Goal: Information Seeking & Learning: Find specific fact

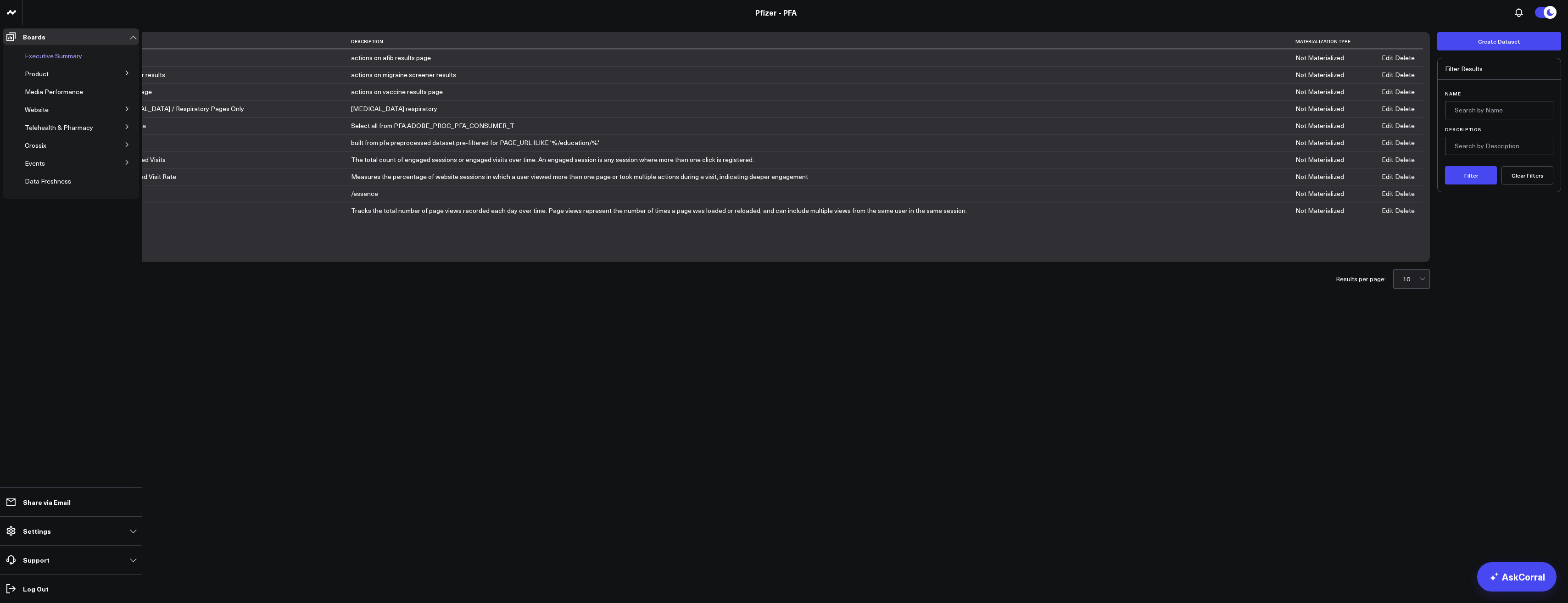
click at [58, 56] on span "Executive Summary" at bounding box center [54, 55] width 57 height 9
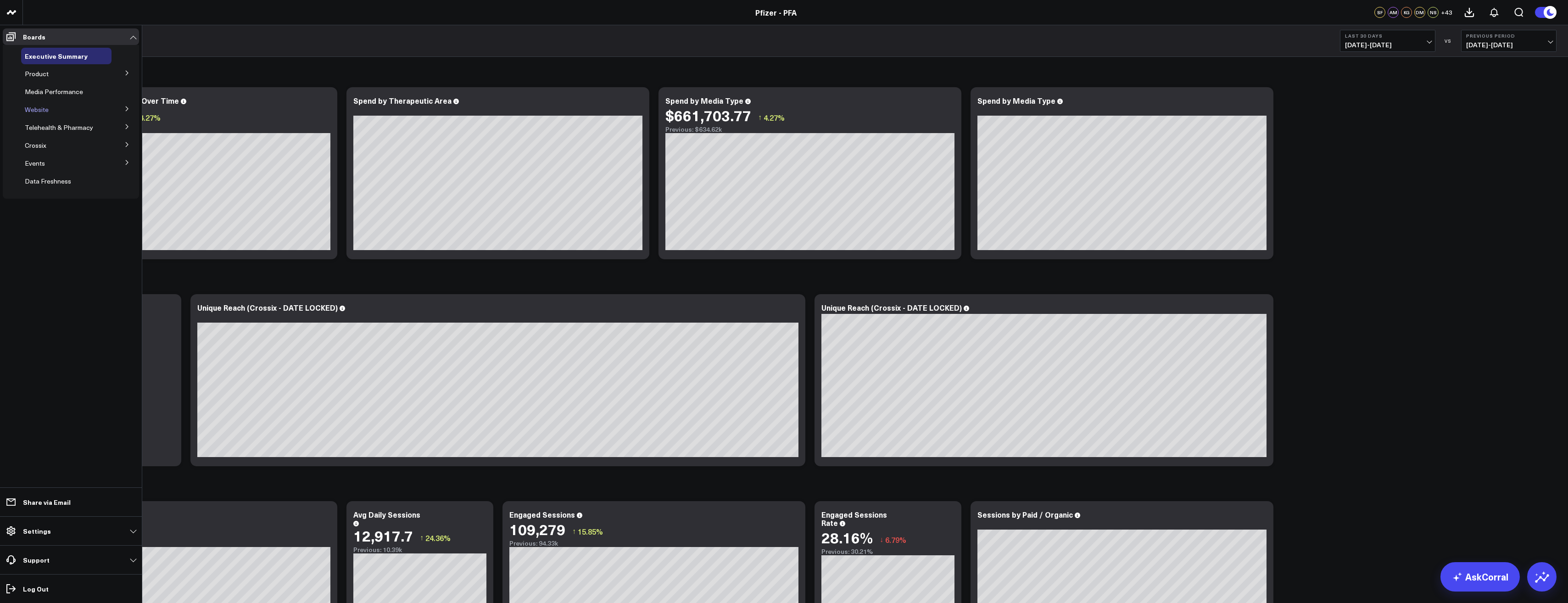
click at [54, 111] on div "Website" at bounding box center [66, 110] width 91 height 16
click at [36, 109] on span "Website" at bounding box center [37, 110] width 24 height 9
click at [125, 108] on icon at bounding box center [127, 108] width 5 height 5
click at [84, 123] on span "Website HVA Performance" at bounding box center [69, 126] width 78 height 9
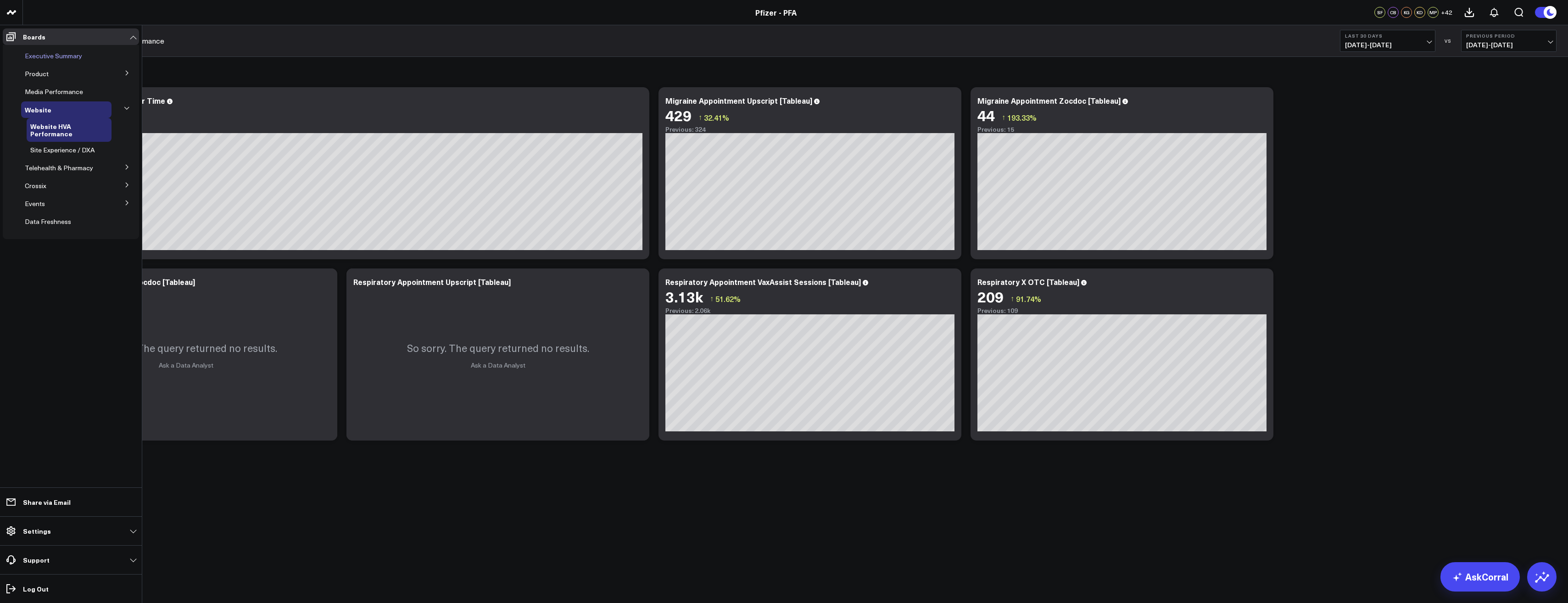
click at [73, 55] on span "Executive Summary" at bounding box center [54, 55] width 57 height 9
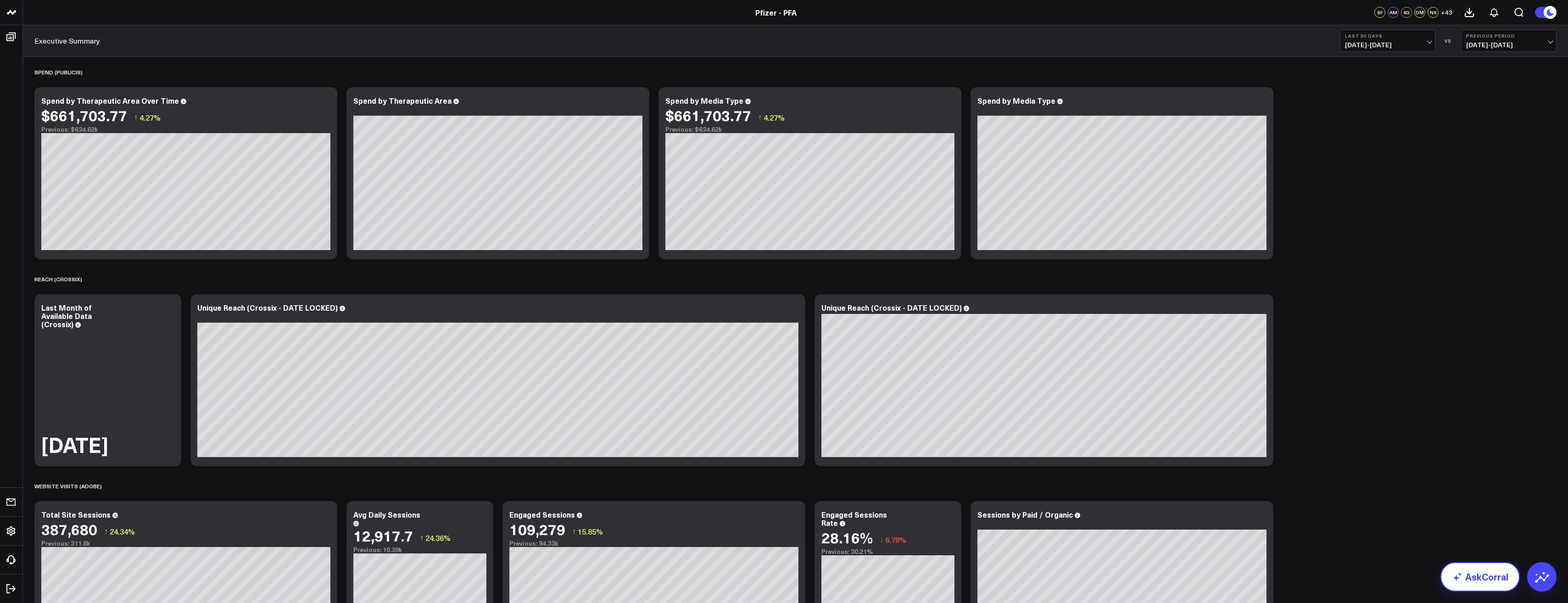
click at [1472, 576] on link "AskCorral" at bounding box center [1480, 577] width 79 height 29
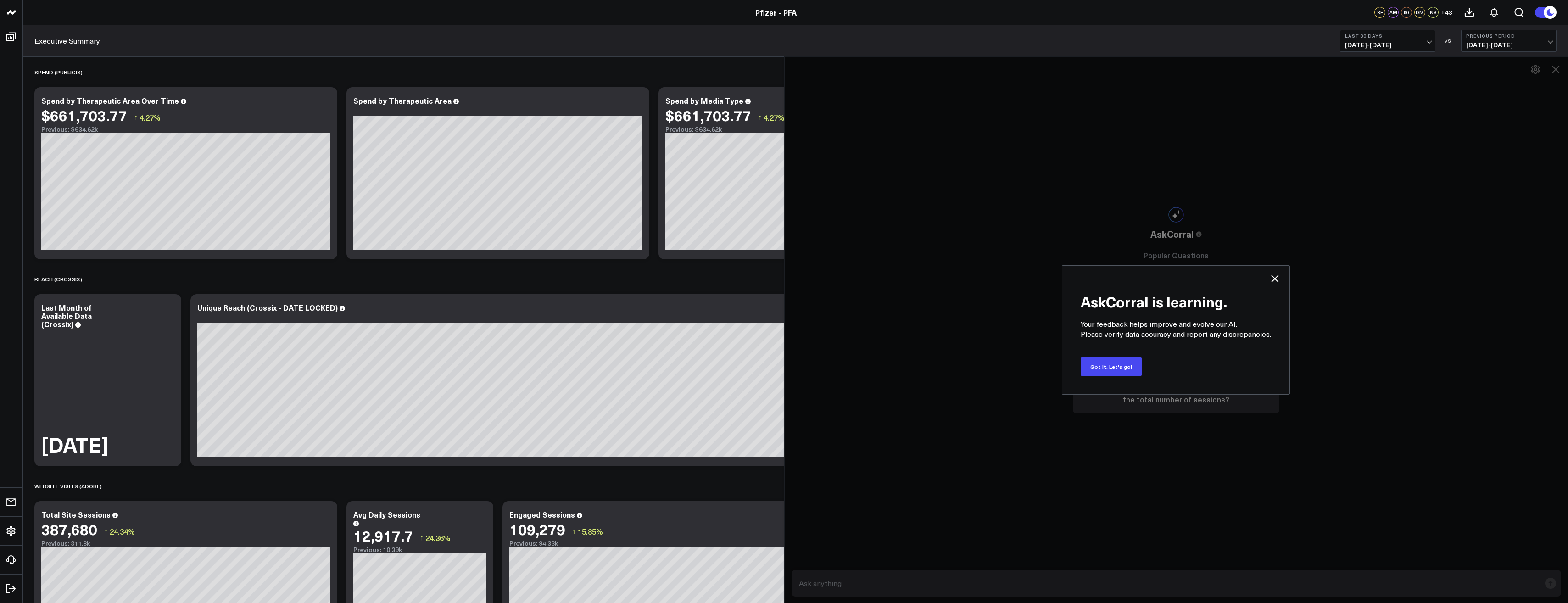
click at [1278, 271] on div "AskCorral is learning. Your feedback helps improve and evolve our AI. Please ve…" at bounding box center [1175, 330] width 228 height 130
click at [1278, 276] on icon at bounding box center [1275, 279] width 11 height 11
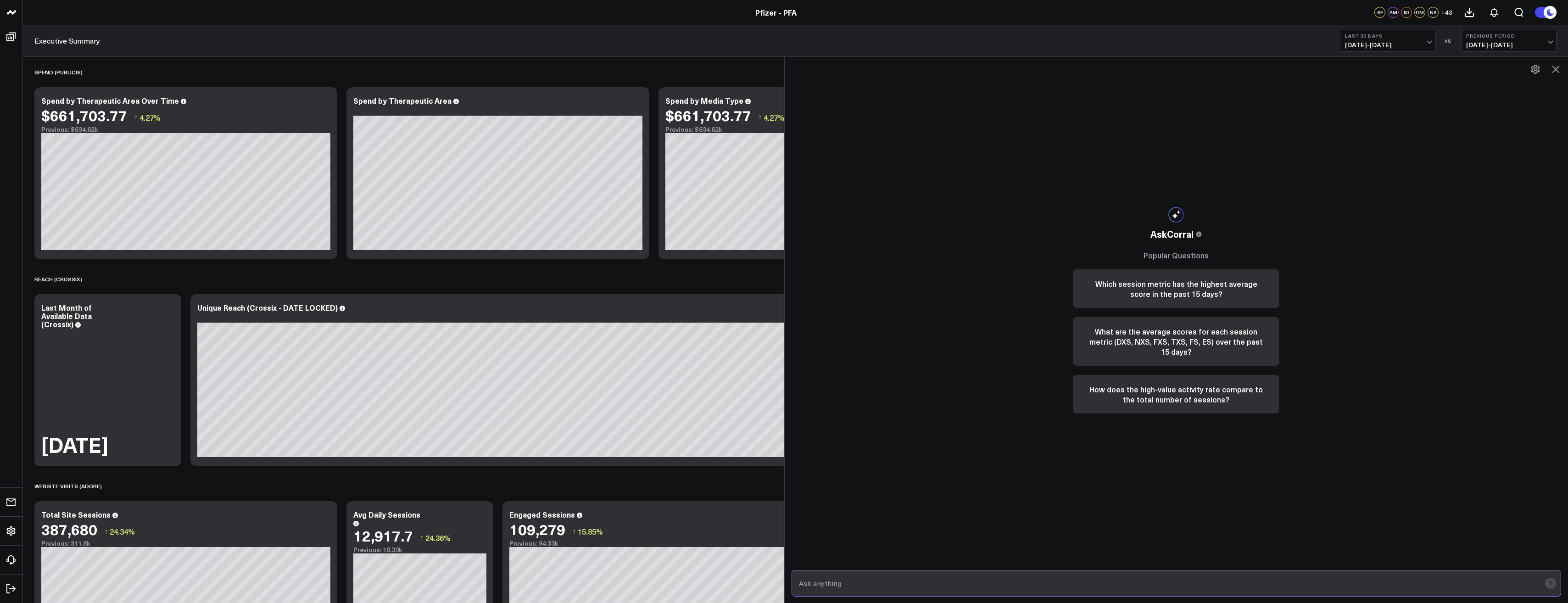
click at [851, 586] on input "text" at bounding box center [1169, 583] width 744 height 16
type input "pull me homepage site visits from [DATE] to [DATE]"
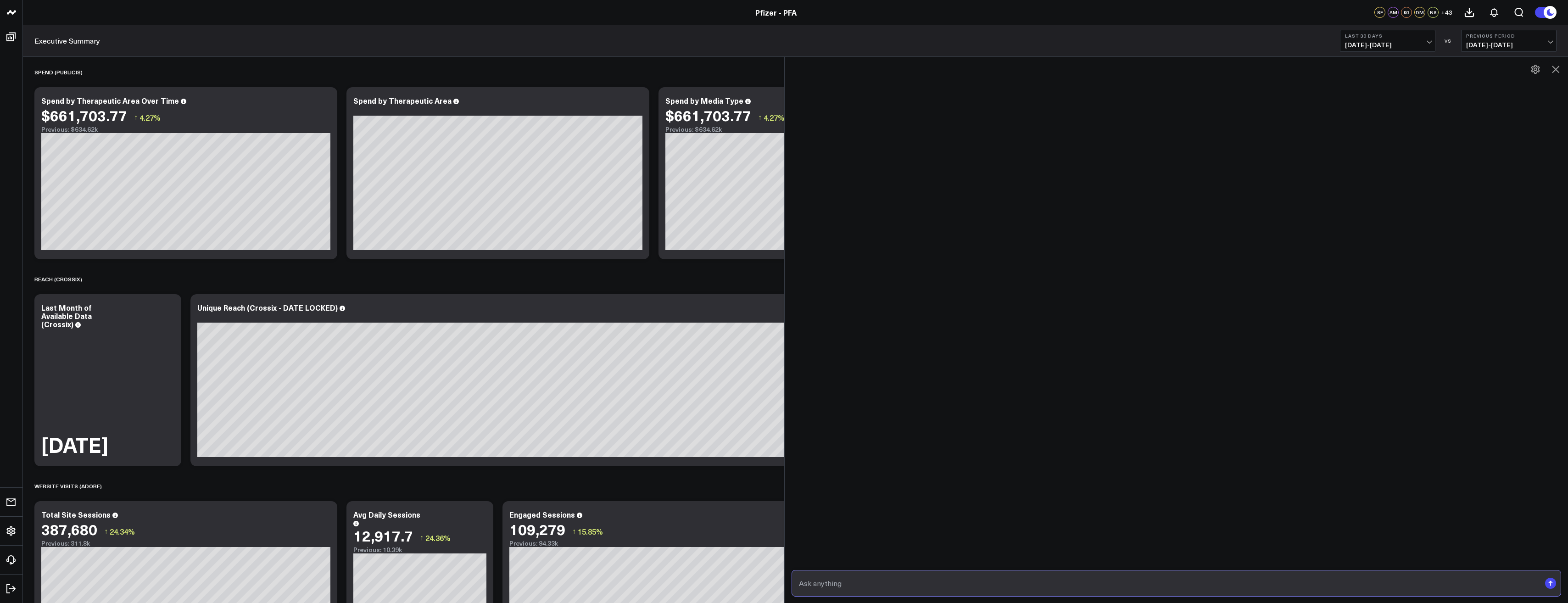
click at [842, 584] on input "text" at bounding box center [1169, 583] width 744 height 16
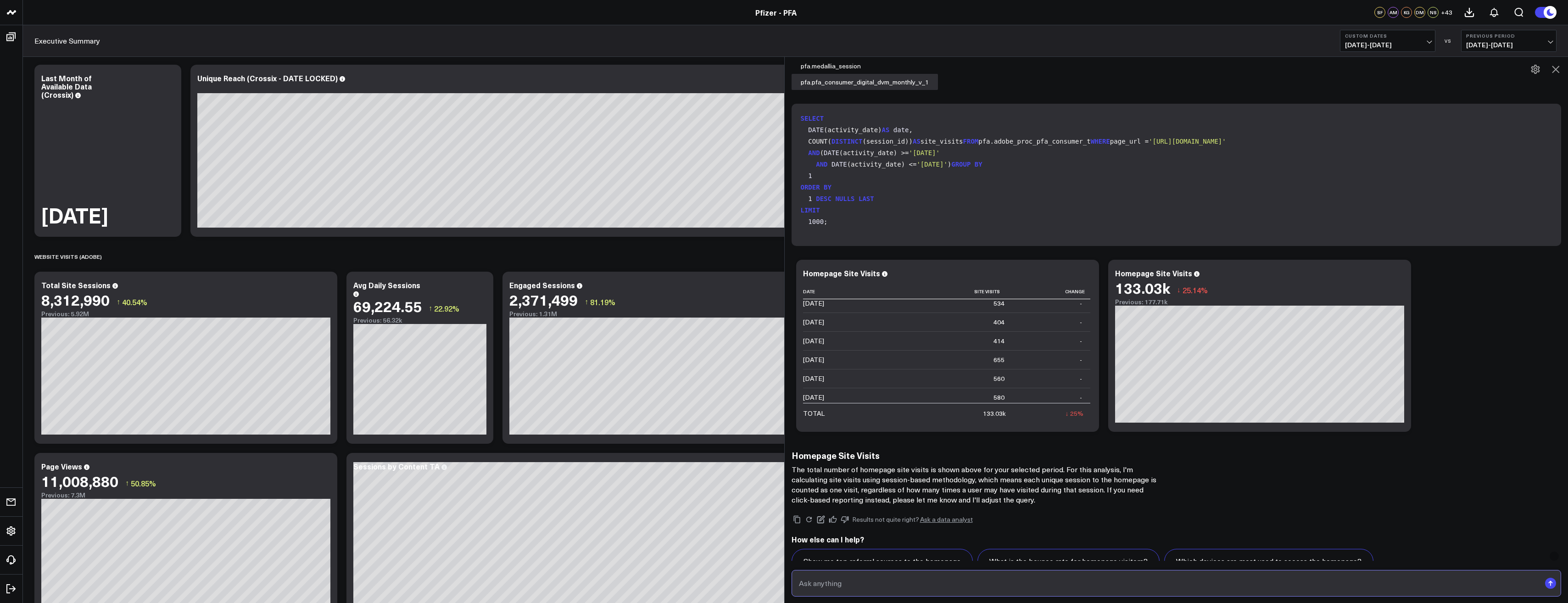
scroll to position [142, 0]
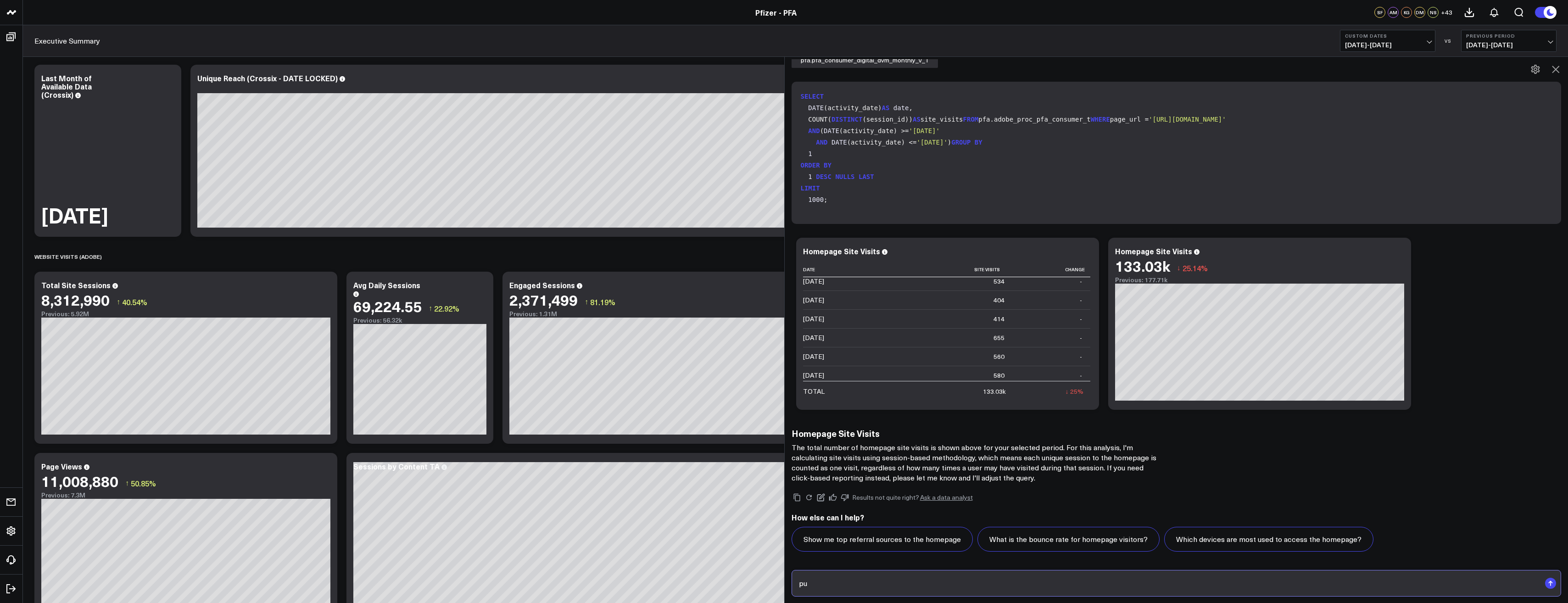
type input "p"
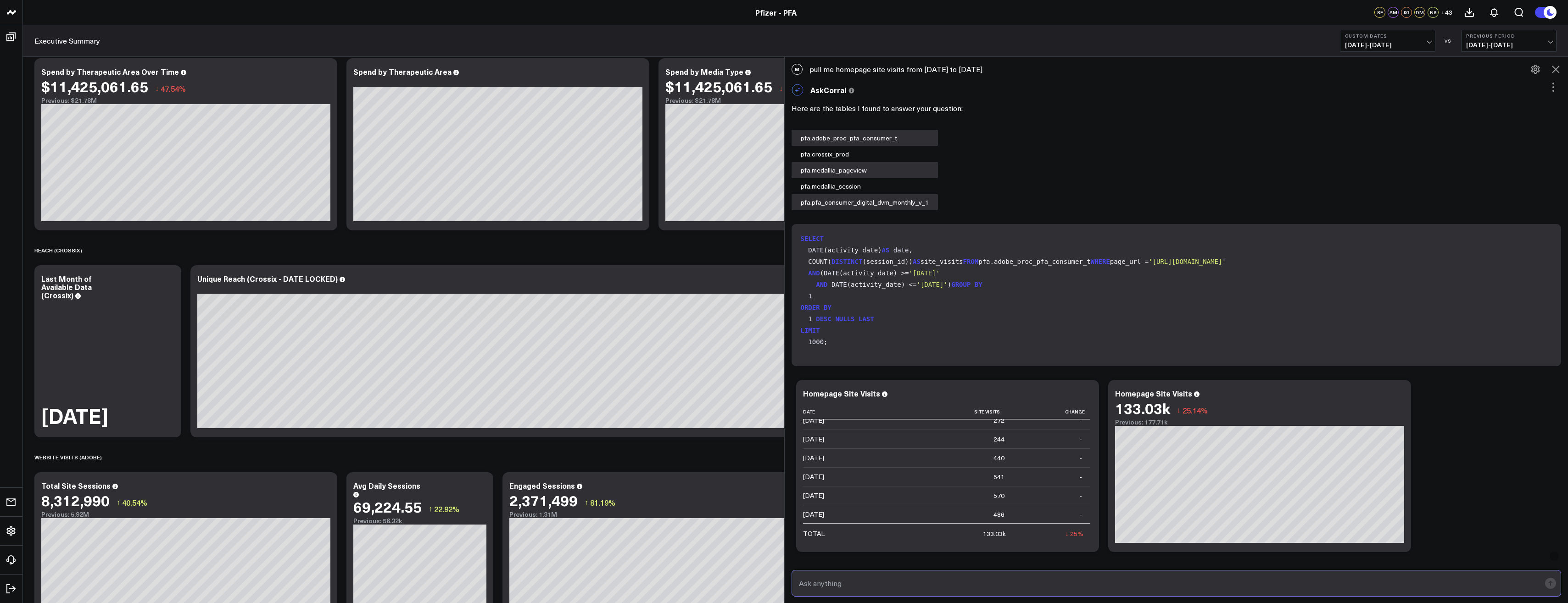
scroll to position [0, 0]
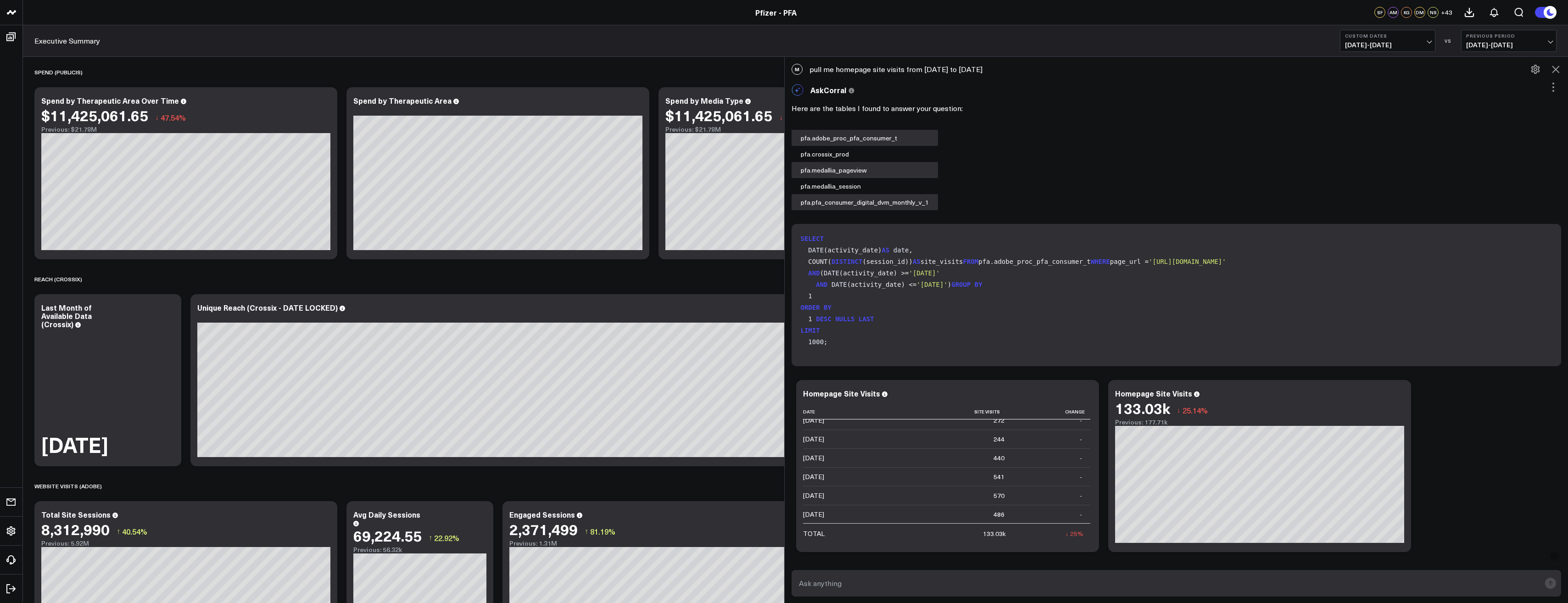
drag, startPoint x: 812, startPoint y: 70, endPoint x: 1034, endPoint y: 69, distance: 222.0
click at [1034, 69] on div "M pull me homepage site visits from december 10 2024 to april 8 2025" at bounding box center [1177, 69] width 784 height 20
copy div "pull me homepage site visits from december 10 2024 to april 8 2025"
click at [858, 579] on input "text" at bounding box center [1169, 583] width 744 height 16
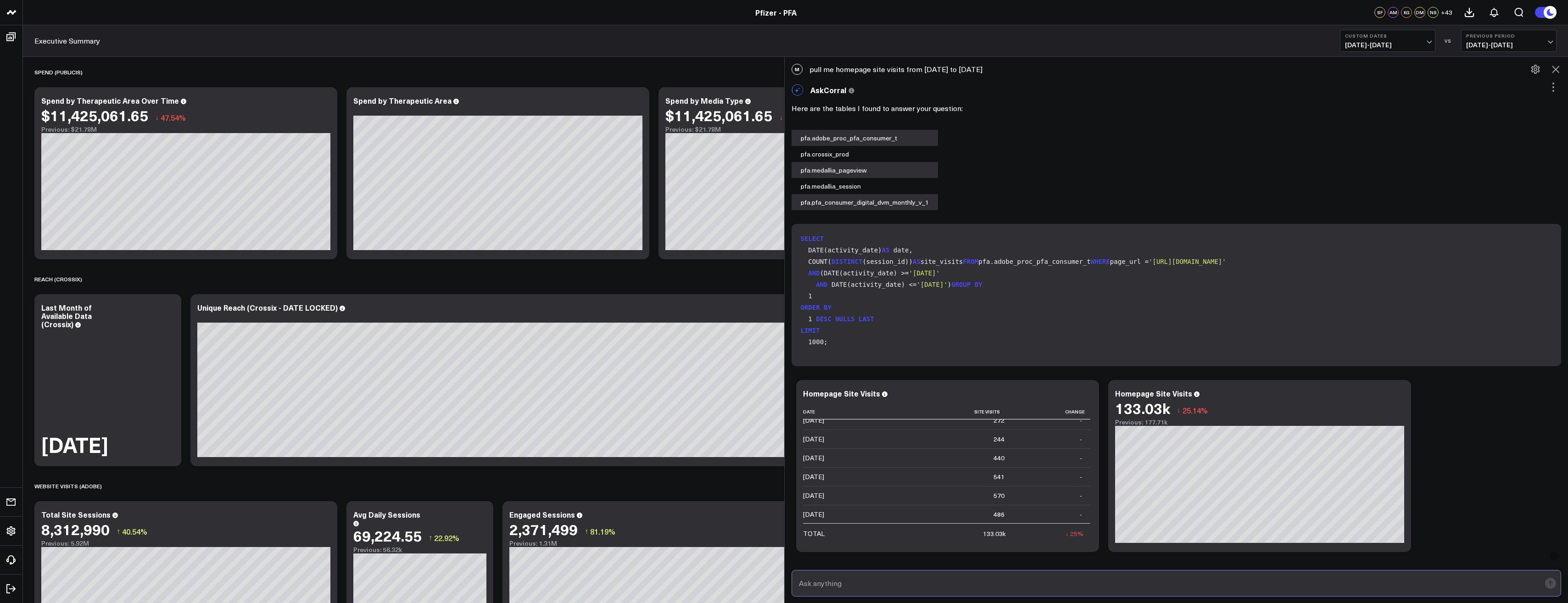
paste input "pull me homepage site visits from december 10 2024 to april 8 2025"
type input "pull me homepage site visits from december 10 2024 to april 8 2025"
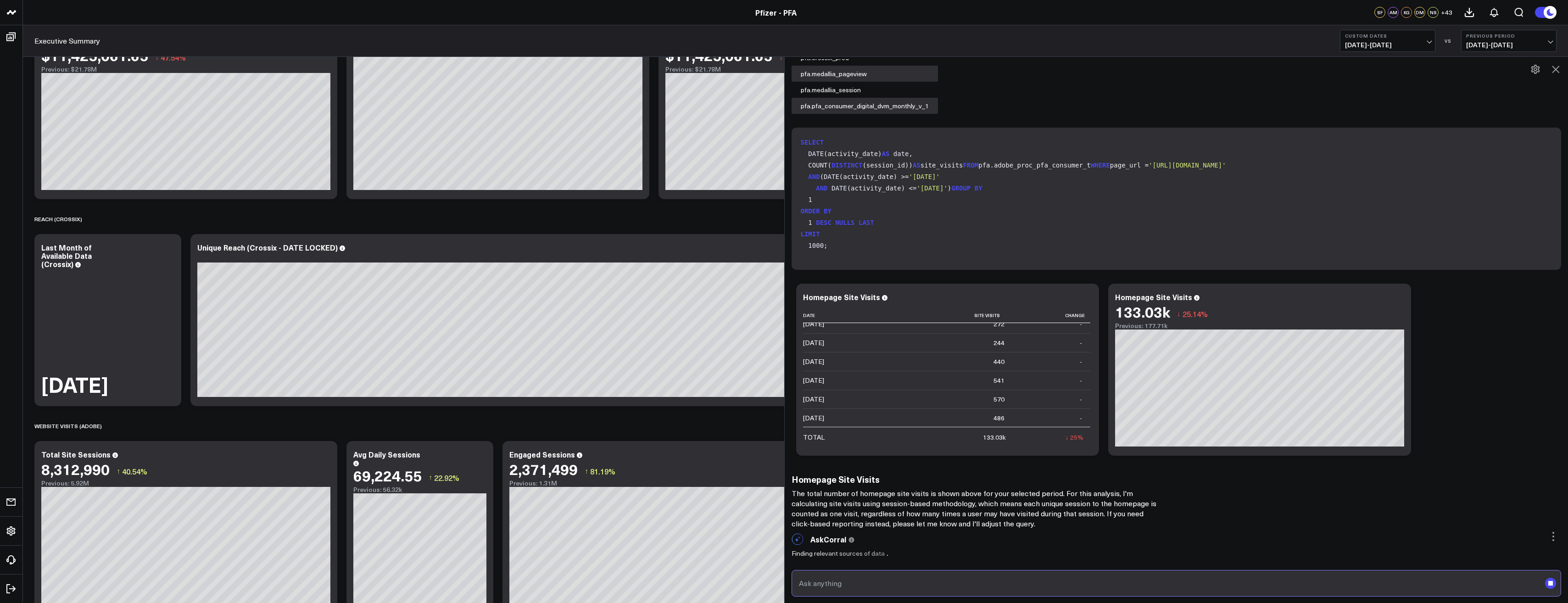
scroll to position [0, 0]
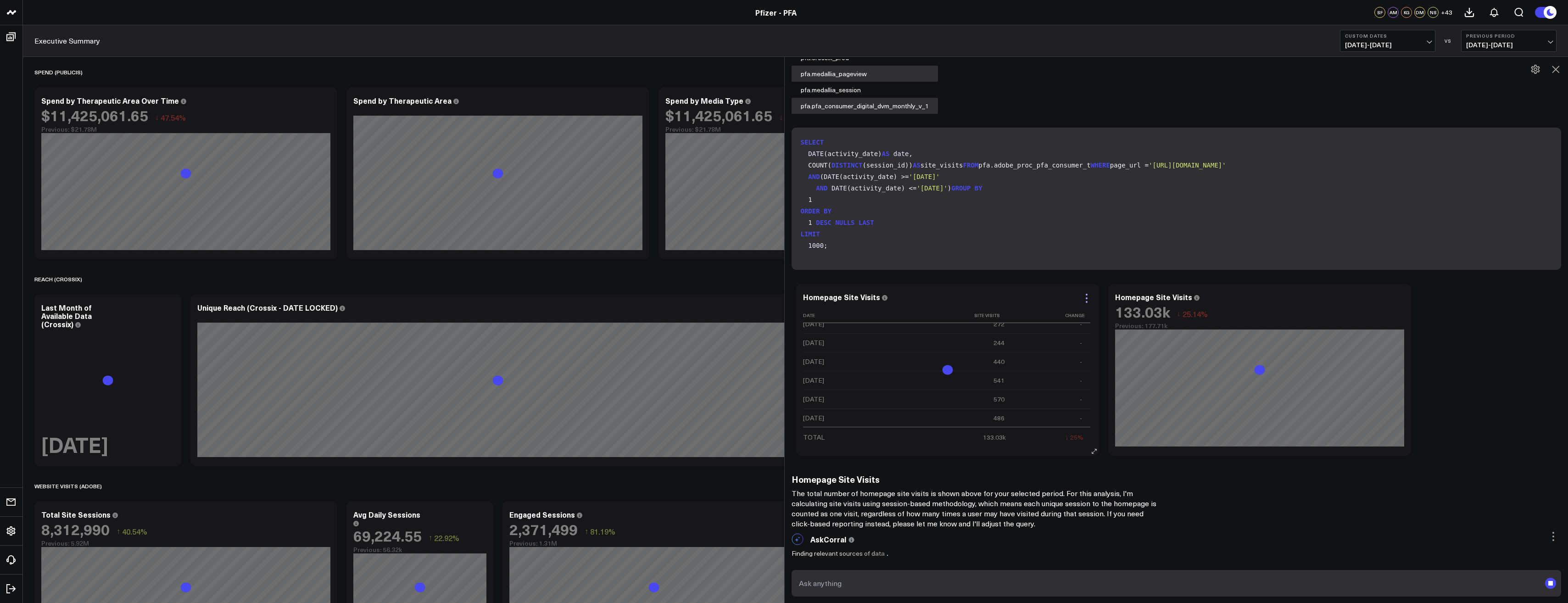
click at [1088, 298] on icon at bounding box center [1087, 298] width 2 height 2
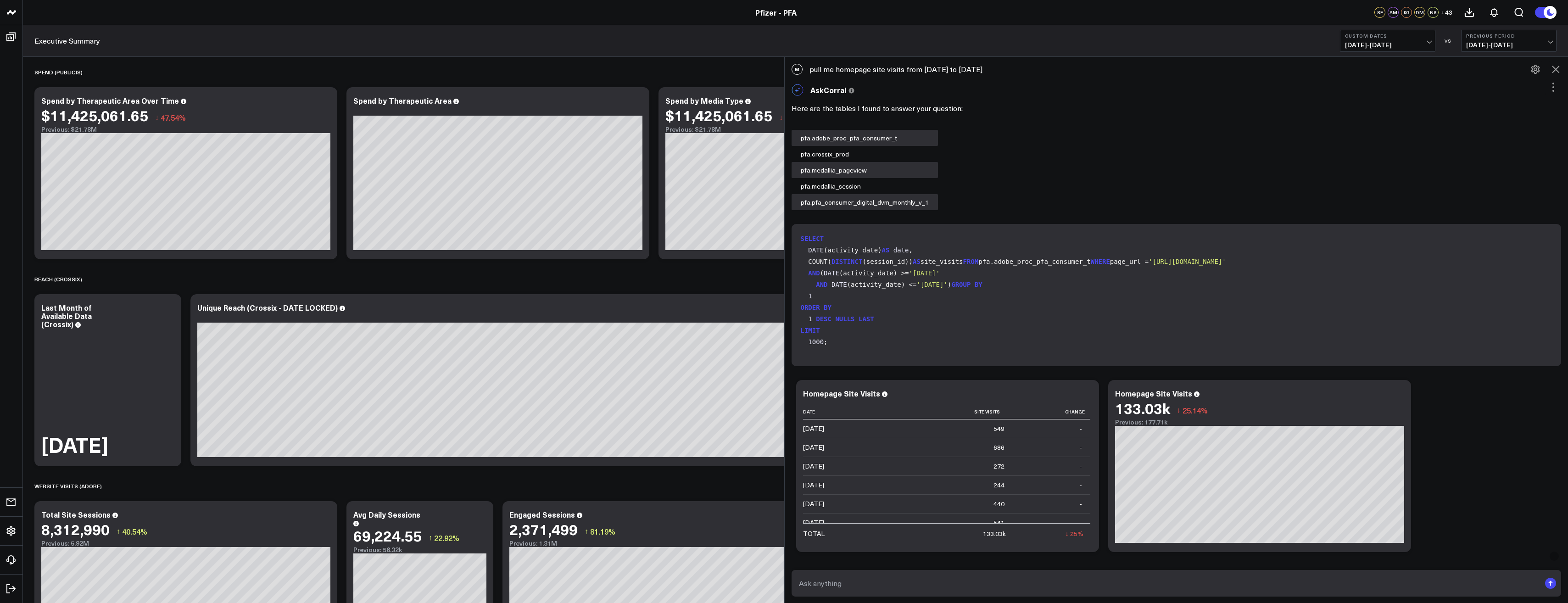
drag, startPoint x: 810, startPoint y: 71, endPoint x: 1041, endPoint y: 69, distance: 231.0
click at [1041, 69] on div "M pull me homepage site visits from december 10 2024 to april 8 2025" at bounding box center [1177, 69] width 784 height 20
drag, startPoint x: 811, startPoint y: 68, endPoint x: 1032, endPoint y: 69, distance: 221.0
click at [1032, 69] on div "M pull me homepage site visits from december 10 2024 to april 8 2025" at bounding box center [1177, 69] width 784 height 20
copy div "pull me homepage site visits from december 10 2024 to april 8 2025"
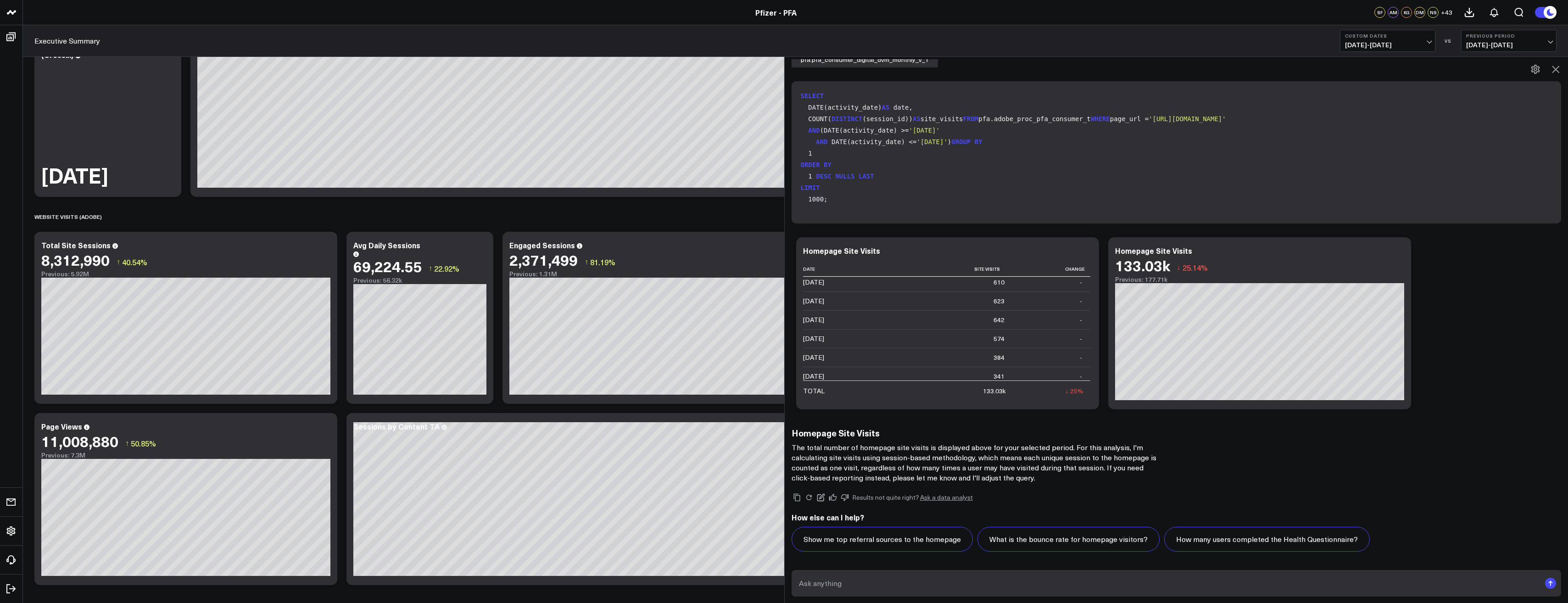
scroll to position [275, 0]
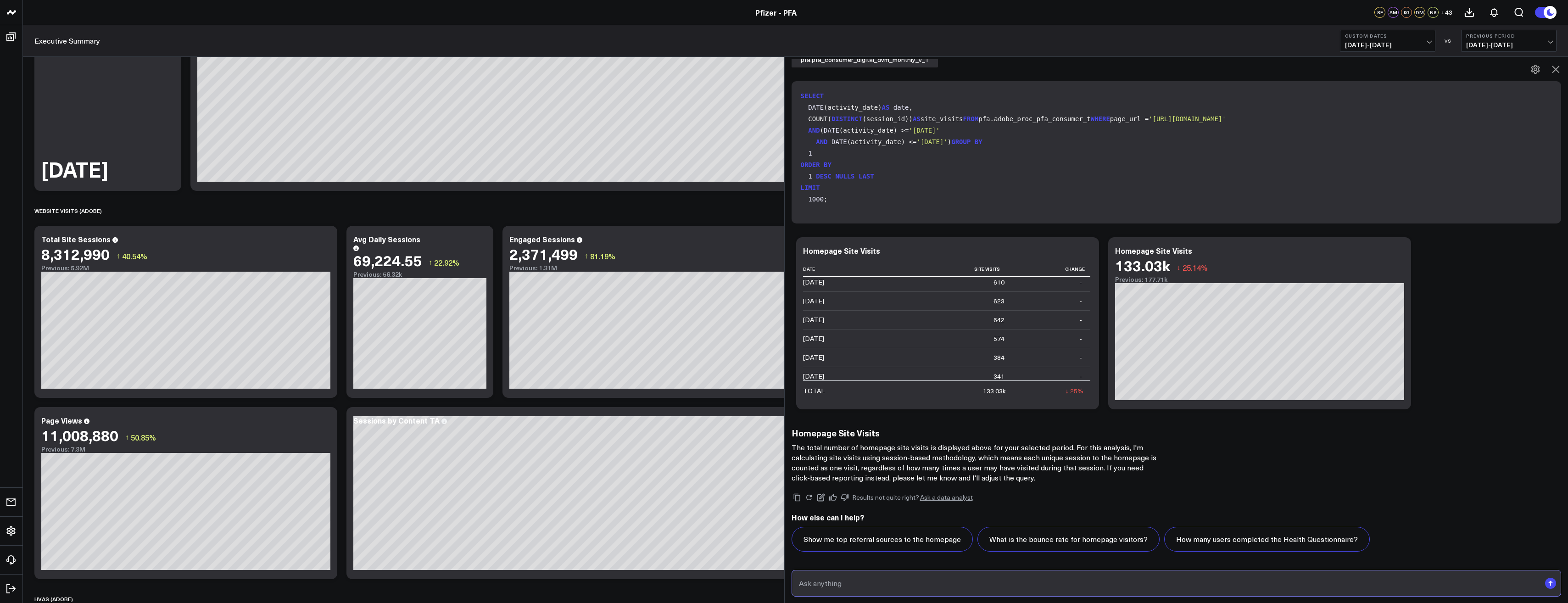
click at [864, 587] on input "text" at bounding box center [1169, 583] width 744 height 16
paste input "pull me homepage site visits from december 10 2024 to april 8 2025"
click at [955, 584] on input "pull me homepage site visits from december 10 2024 to april 8 2025" at bounding box center [1169, 583] width 744 height 16
click at [953, 581] on input "pull me homepage site visits from April 9 2024 to april 8 2025" at bounding box center [1169, 583] width 744 height 16
click at [989, 580] on input "pull me homepage site visits from April 9 2025 to August 8 2025" at bounding box center [1169, 583] width 744 height 16
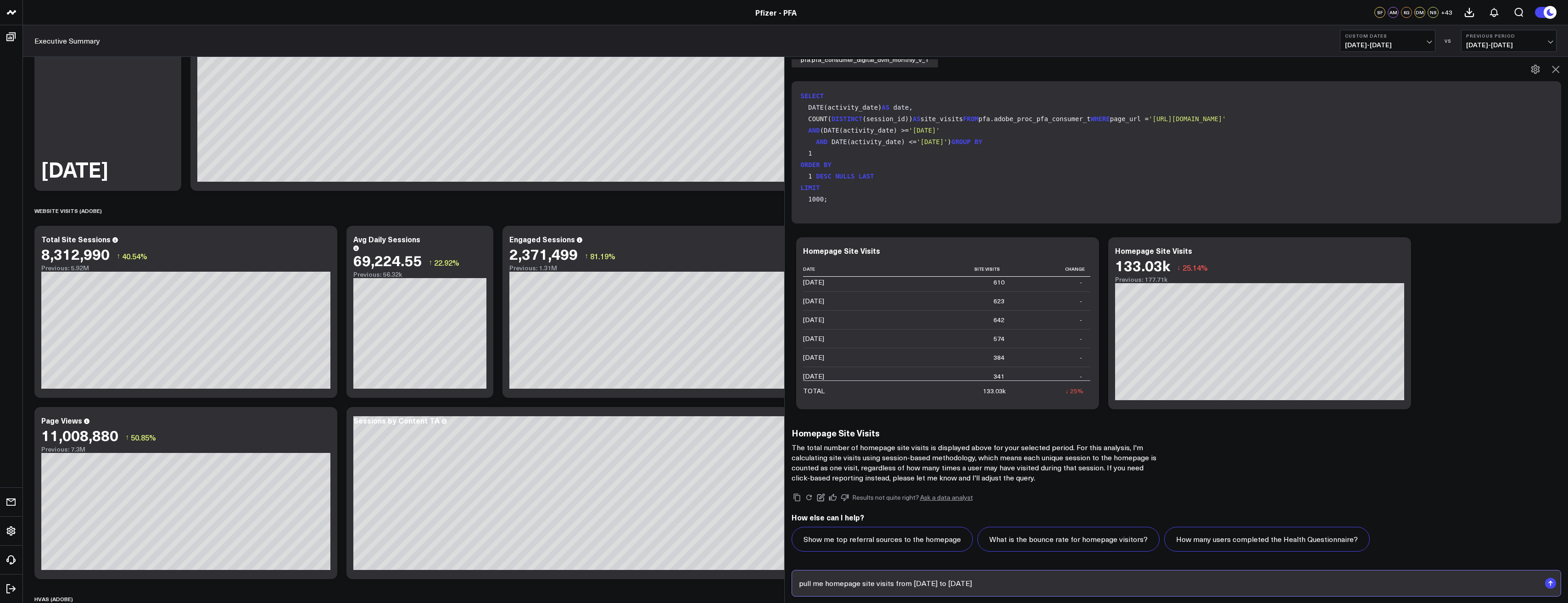
type input "pull me homepage site visits from April 9 2025 to August 13 2025"
click at [1022, 584] on input "pull me homepage site visits from April 9 2025 to August 13 2025" at bounding box center [1169, 583] width 744 height 16
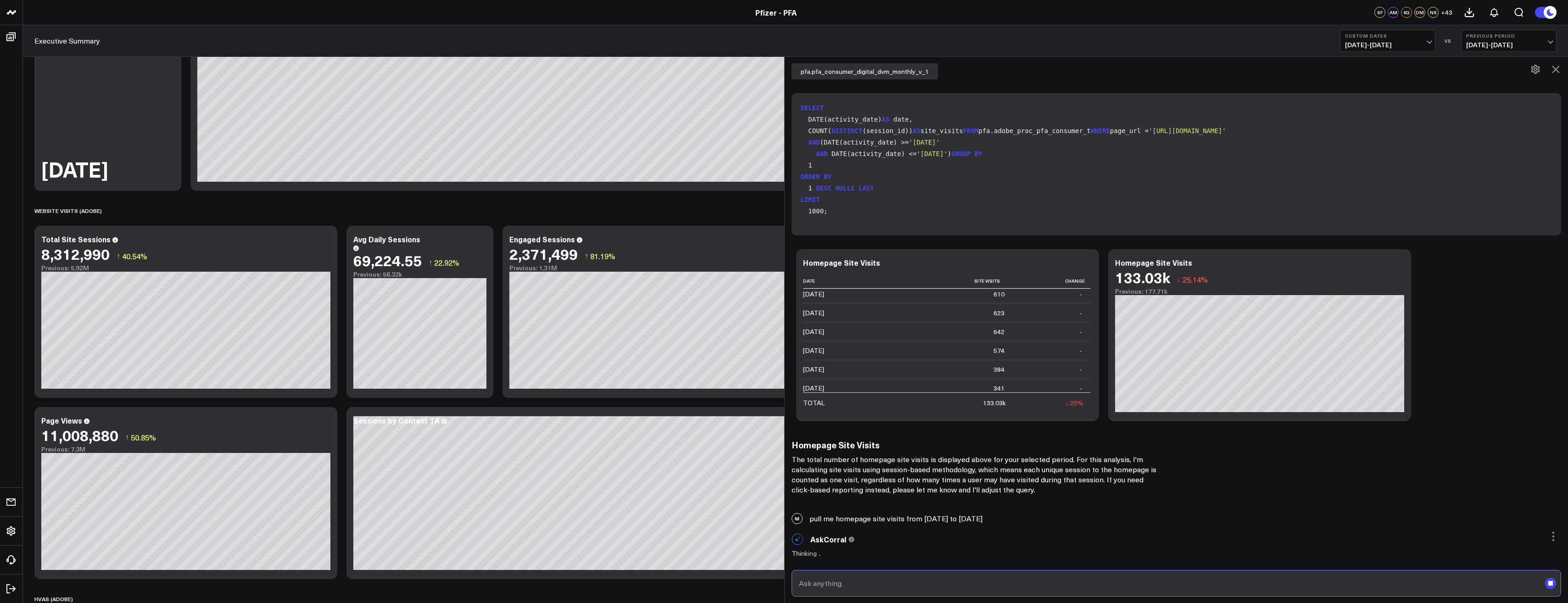
scroll to position [758, 0]
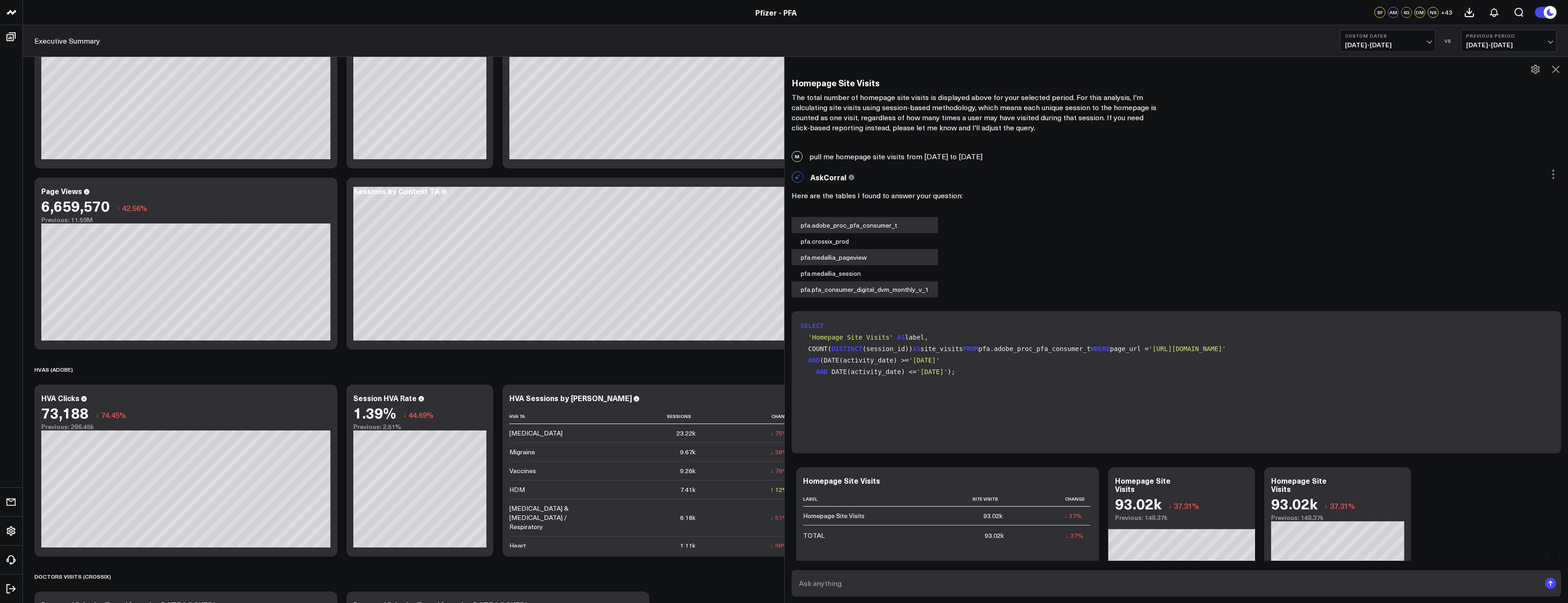
drag, startPoint x: 812, startPoint y: 156, endPoint x: 1023, endPoint y: 158, distance: 211.0
click at [1023, 158] on div "M pull me homepage site visits from April 9 2025 to August 13 2025" at bounding box center [1177, 156] width 784 height 20
copy div "pull me homepage site visits from April 9 2025 to August 13 2025"
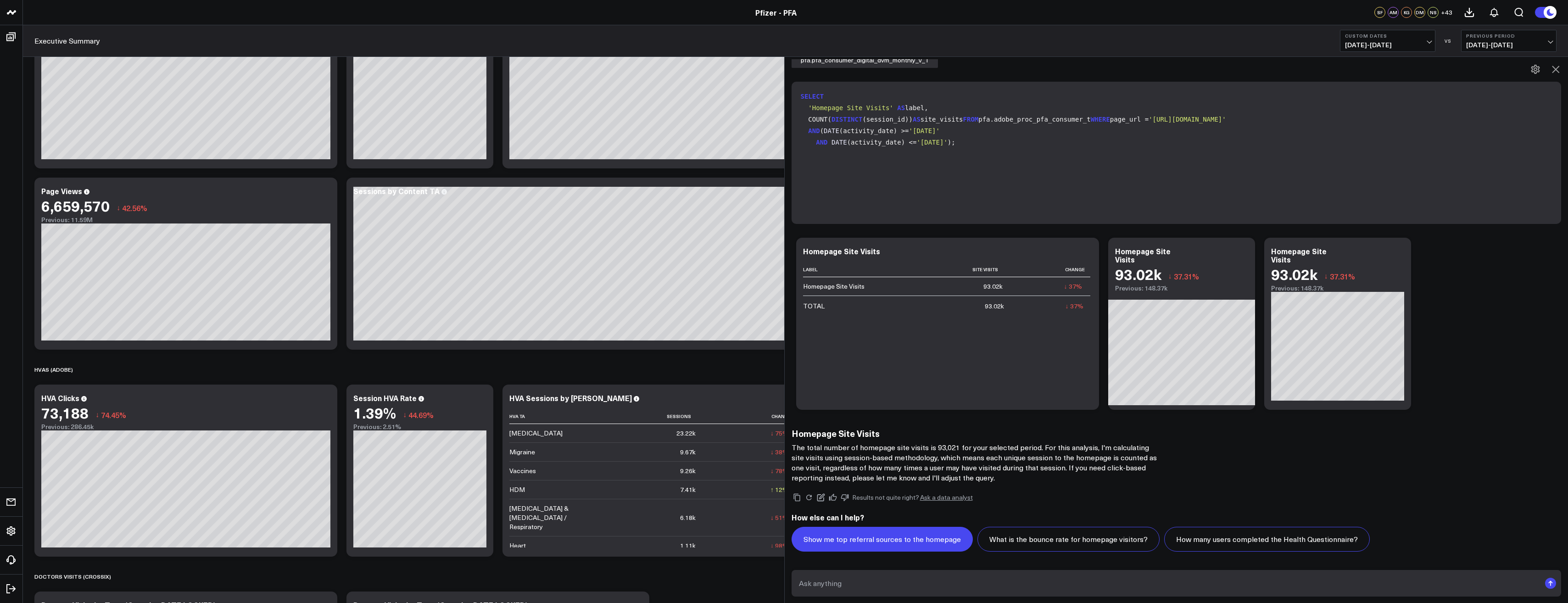
scroll to position [826, 0]
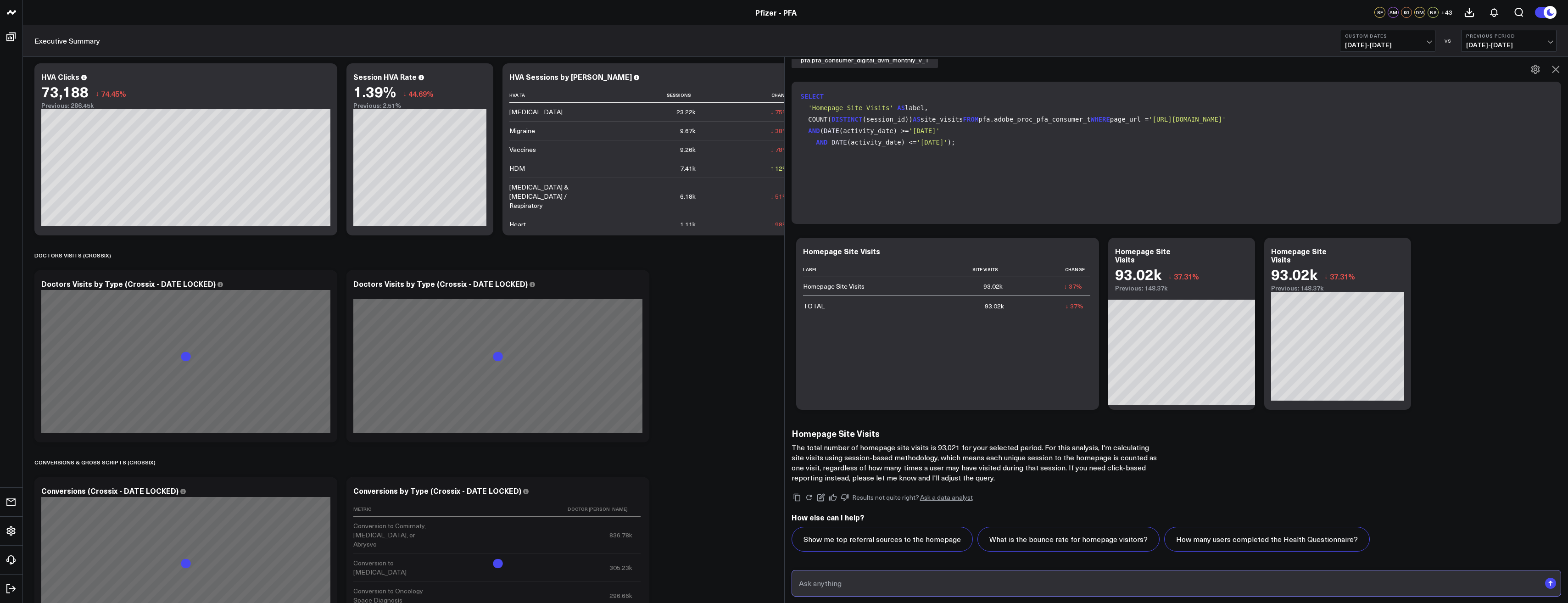
click at [861, 584] on input "text" at bounding box center [1169, 583] width 744 height 16
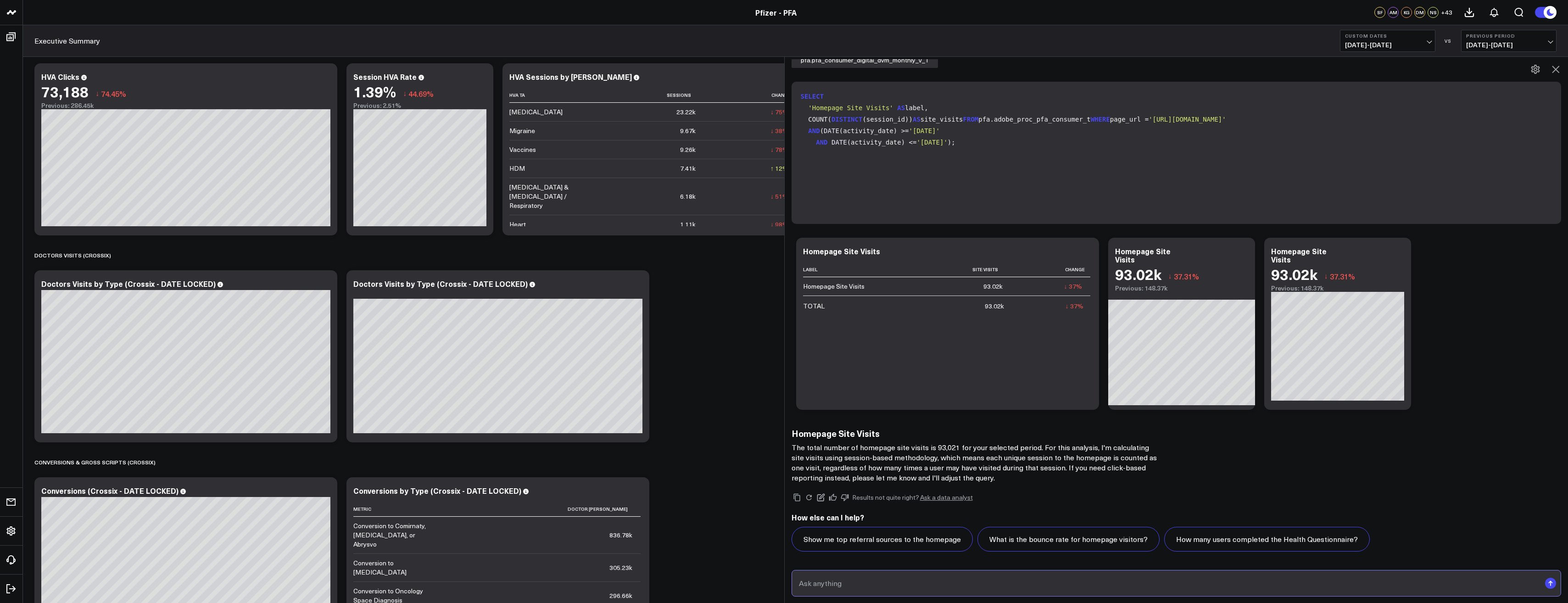
paste input "pull me homepage site visits from April 9 2025 to August 13 2025"
click at [995, 582] on input "pull me homepage site visits from April 9 2025 to August 13 2025" at bounding box center [1169, 583] width 744 height 16
type input "pull me homepage site visits from April 9 2025 to August 6 2025"
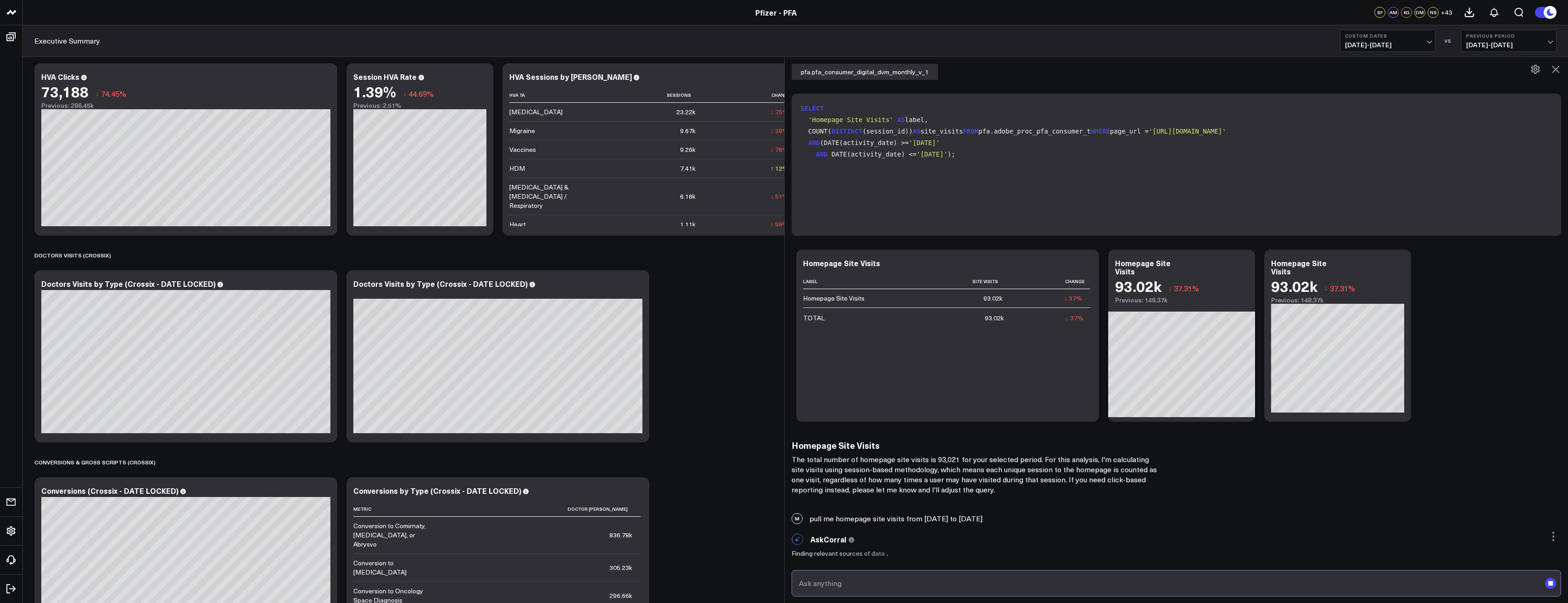
scroll to position [1255, 0]
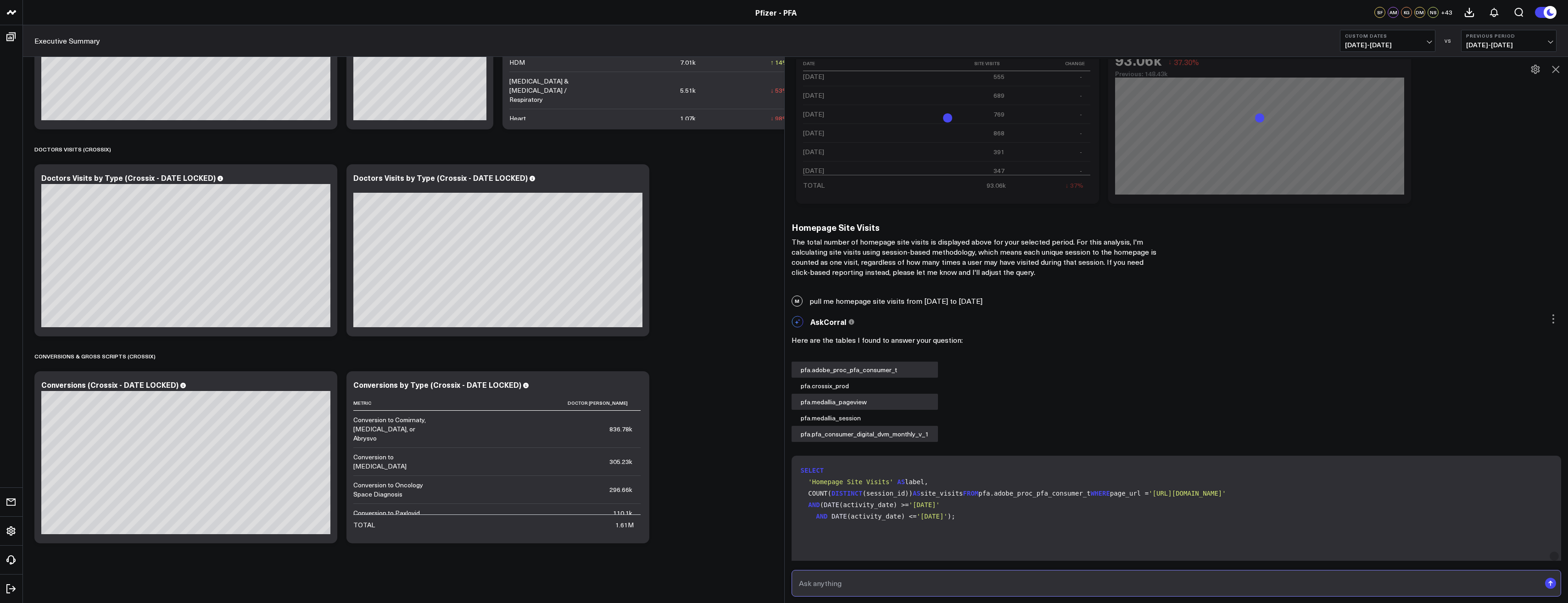
scroll to position [769, 0]
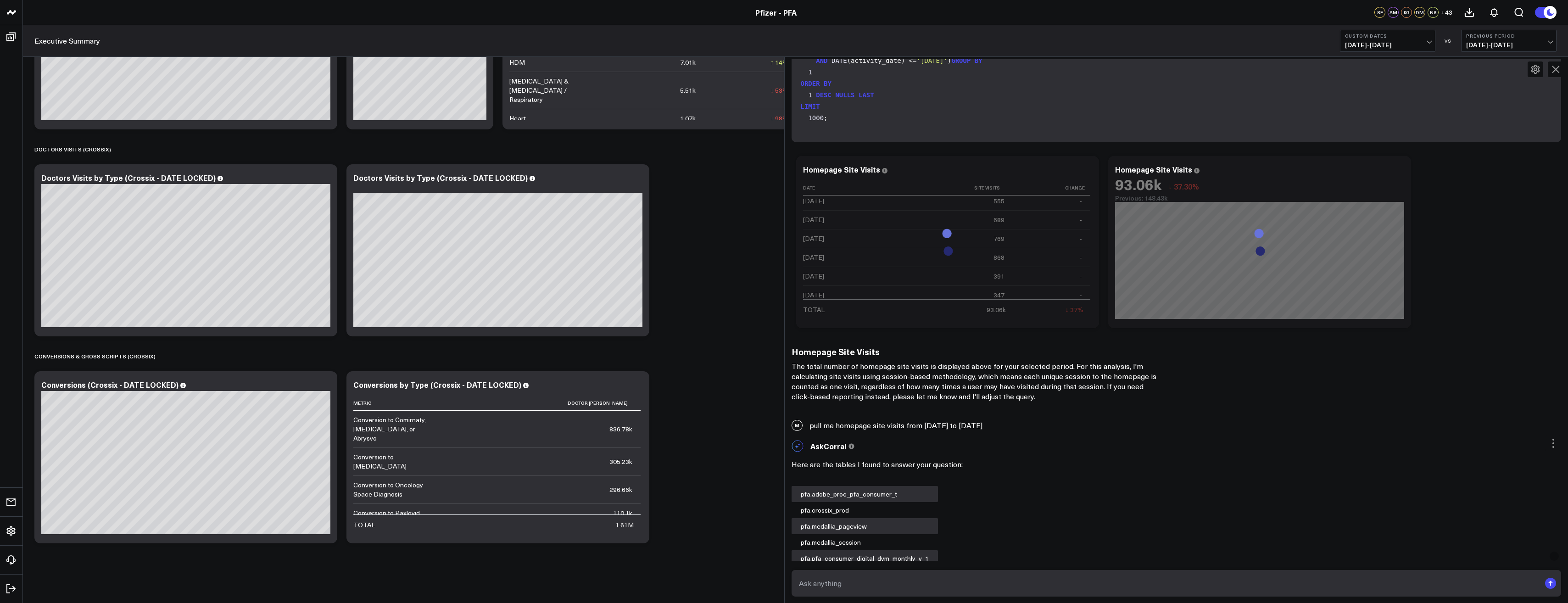
drag, startPoint x: 811, startPoint y: 426, endPoint x: 1024, endPoint y: 425, distance: 213.0
click at [1024, 425] on div "M pull me homepage site visits from April 9 2025 to August 13 2025" at bounding box center [1177, 425] width 784 height 20
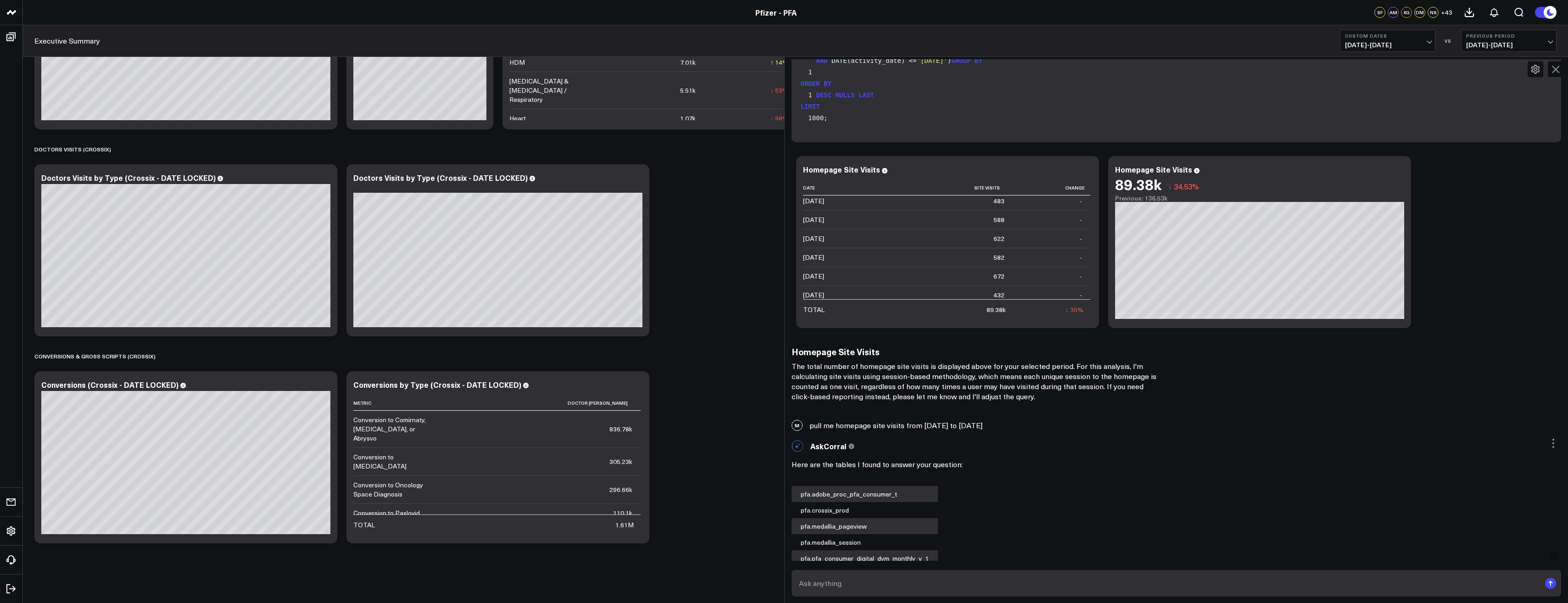
drag, startPoint x: 814, startPoint y: 426, endPoint x: 1023, endPoint y: 426, distance: 209.0
click at [1023, 426] on div "M pull me homepage site visits from April 9 2025 to August 13 2025" at bounding box center [1177, 425] width 784 height 20
copy div "pull me homepage site visits from April 9 2025 to August 13 2025"
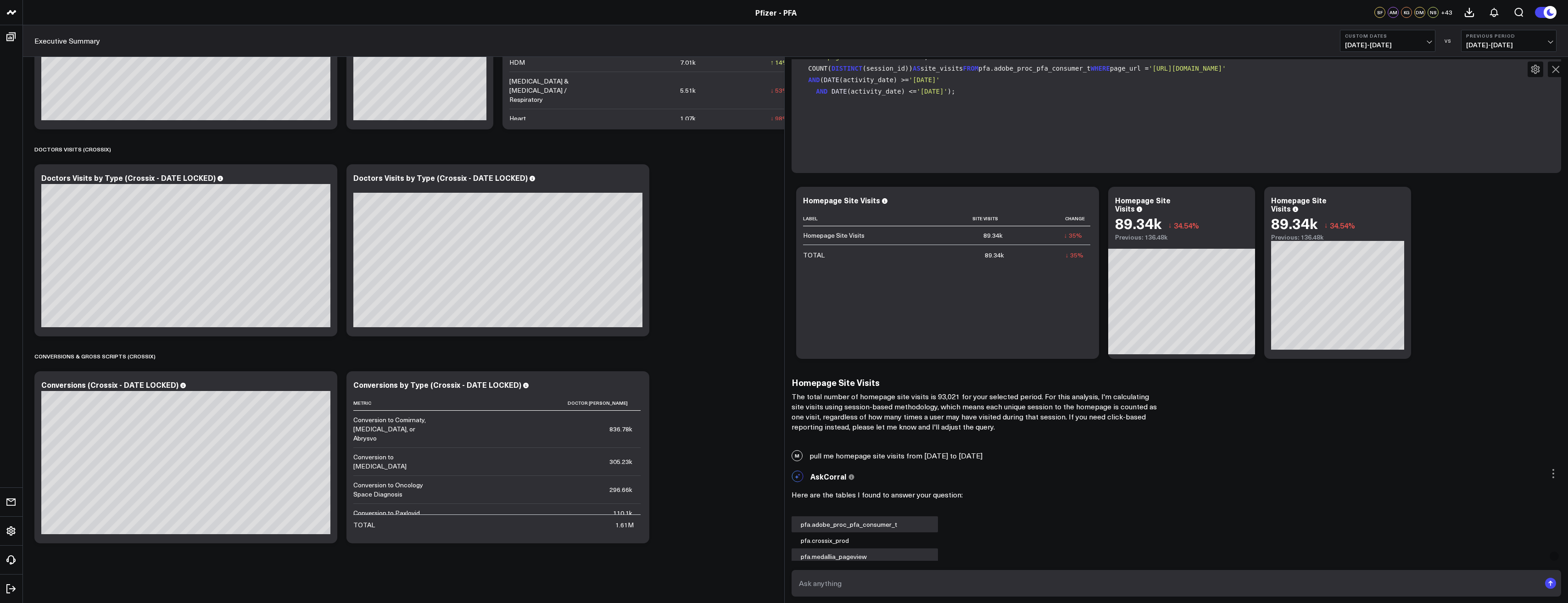
scroll to position [1365, 0]
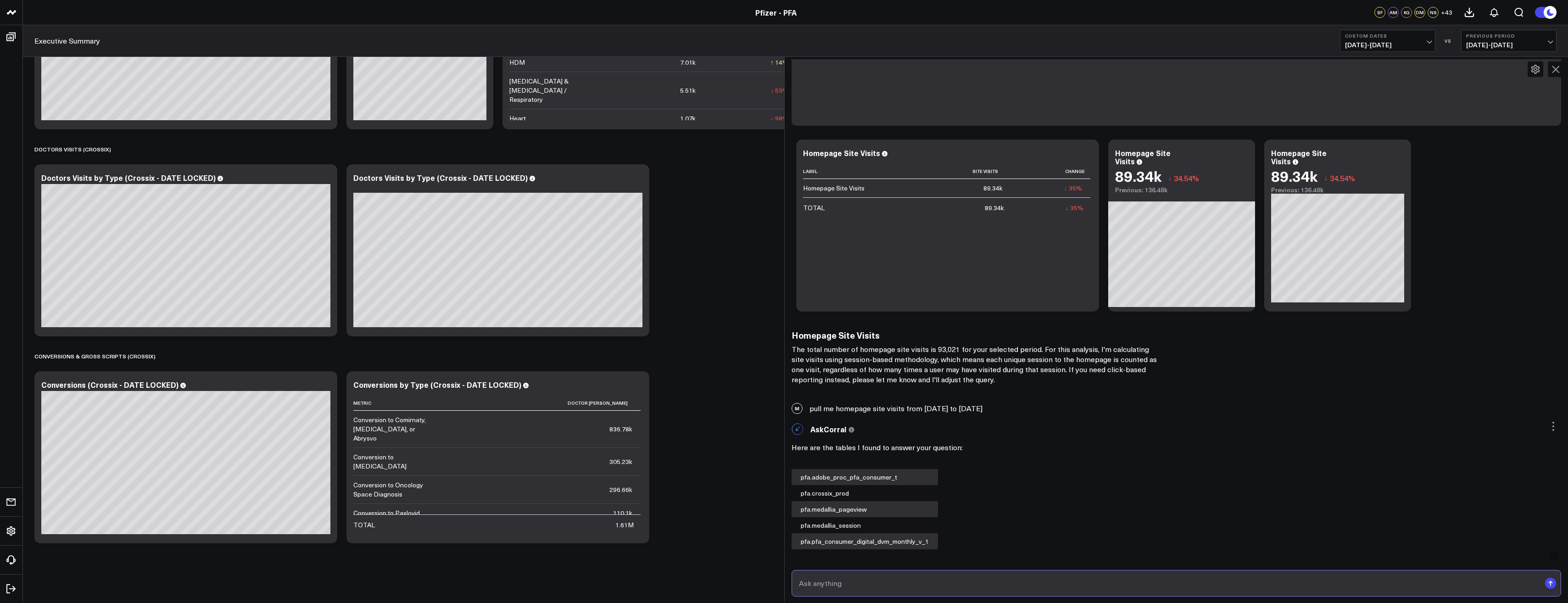
click at [885, 584] on input "text" at bounding box center [1169, 583] width 744 height 16
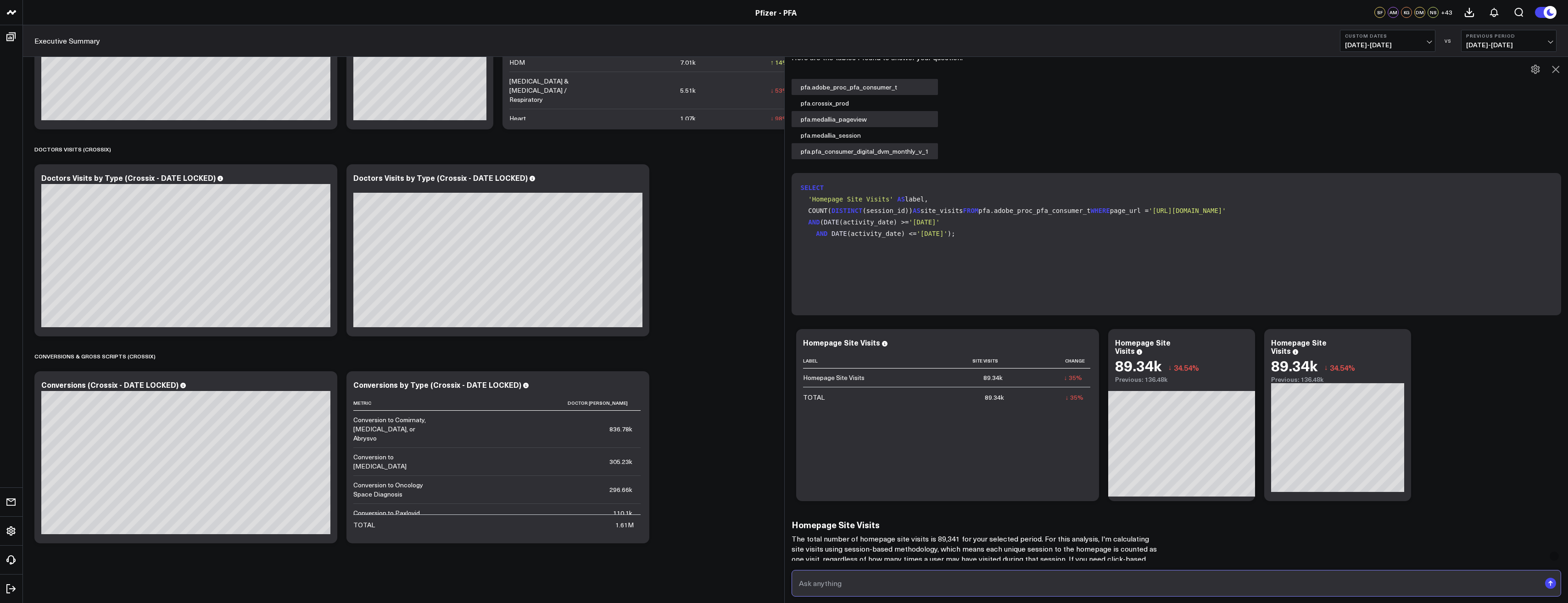
scroll to position [1847, 0]
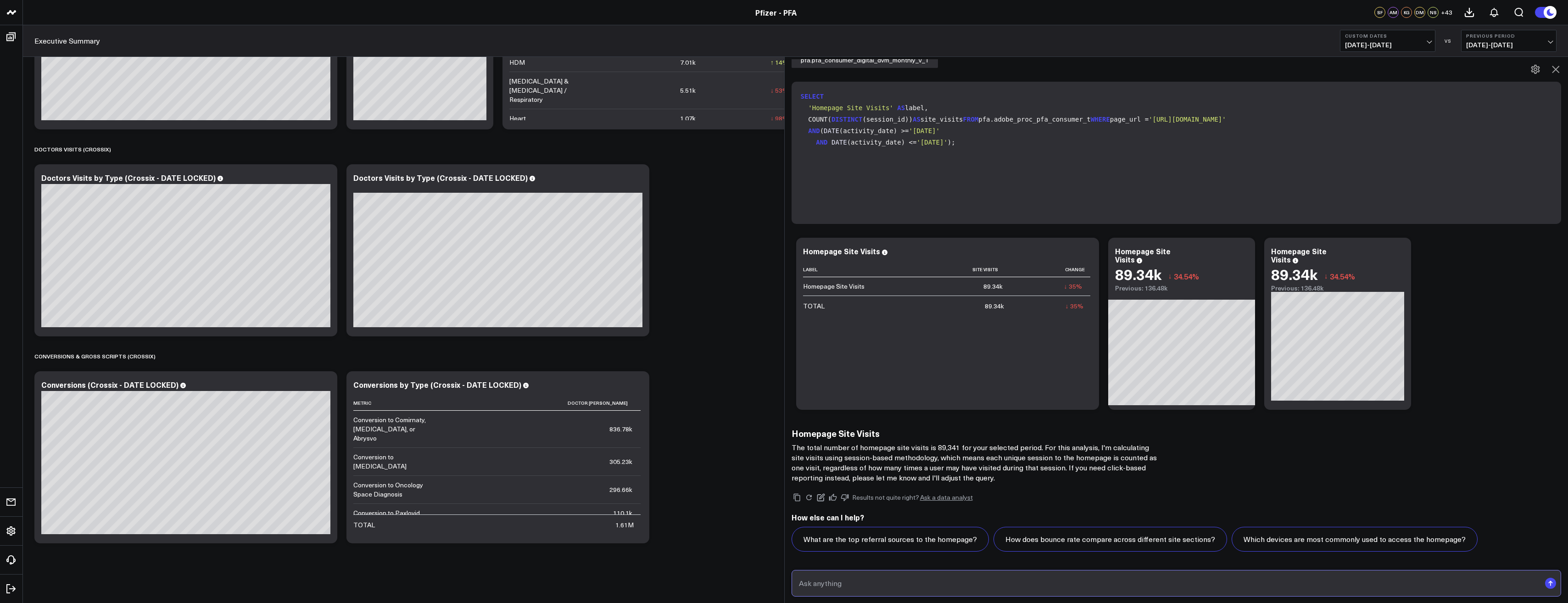
paste input "pull me homepage site visits from April 9 2025 to August 13 2025"
click at [934, 580] on input "pull me homepage site visits from April 9 2025 to August 13 2025" at bounding box center [1169, 583] width 744 height 16
click at [976, 584] on input "pull me homepage site visits from December 10 2025 to August 13 2025" at bounding box center [1169, 583] width 744 height 16
click at [1011, 582] on input "pull me homepage site visits from December 10 2024 to August 13 2025" at bounding box center [1169, 583] width 744 height 16
click at [1010, 582] on input "pull me homepage site visits from December 10 2024 to April 13 2025" at bounding box center [1169, 583] width 744 height 16
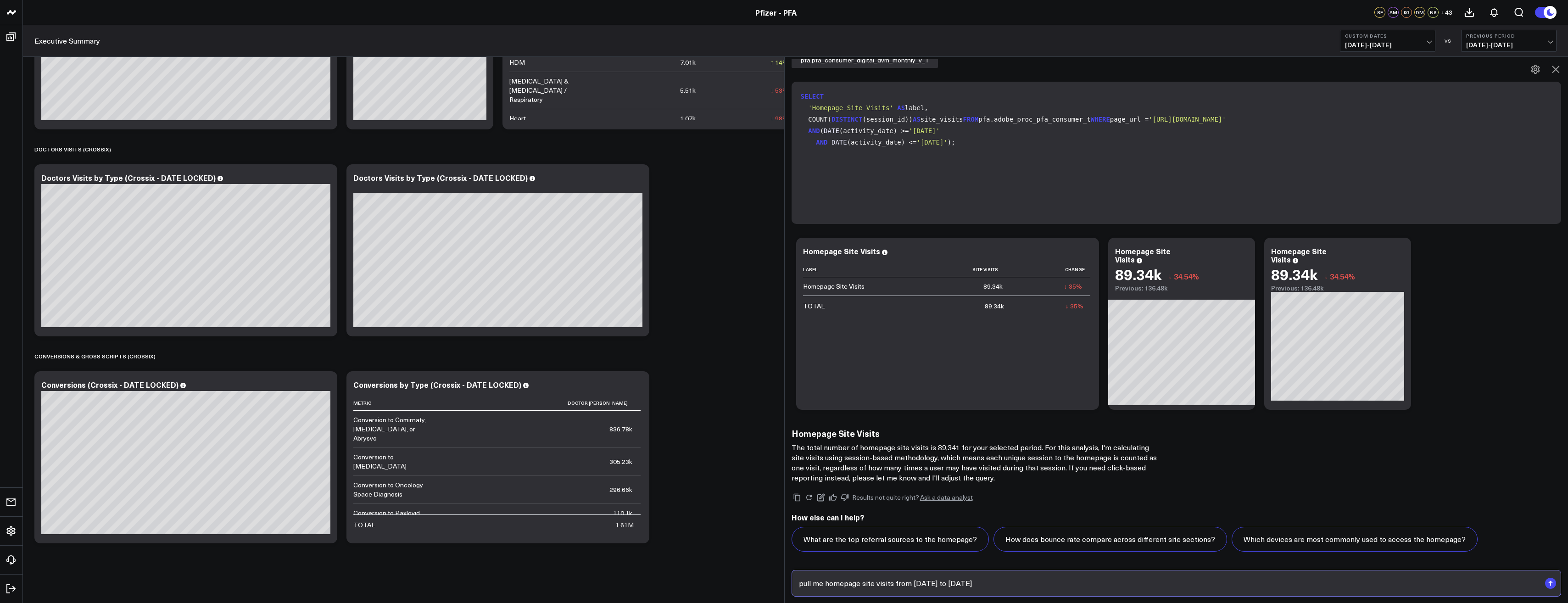
type input "pull me homepage site visits from December 10 2024 to April 8 2025"
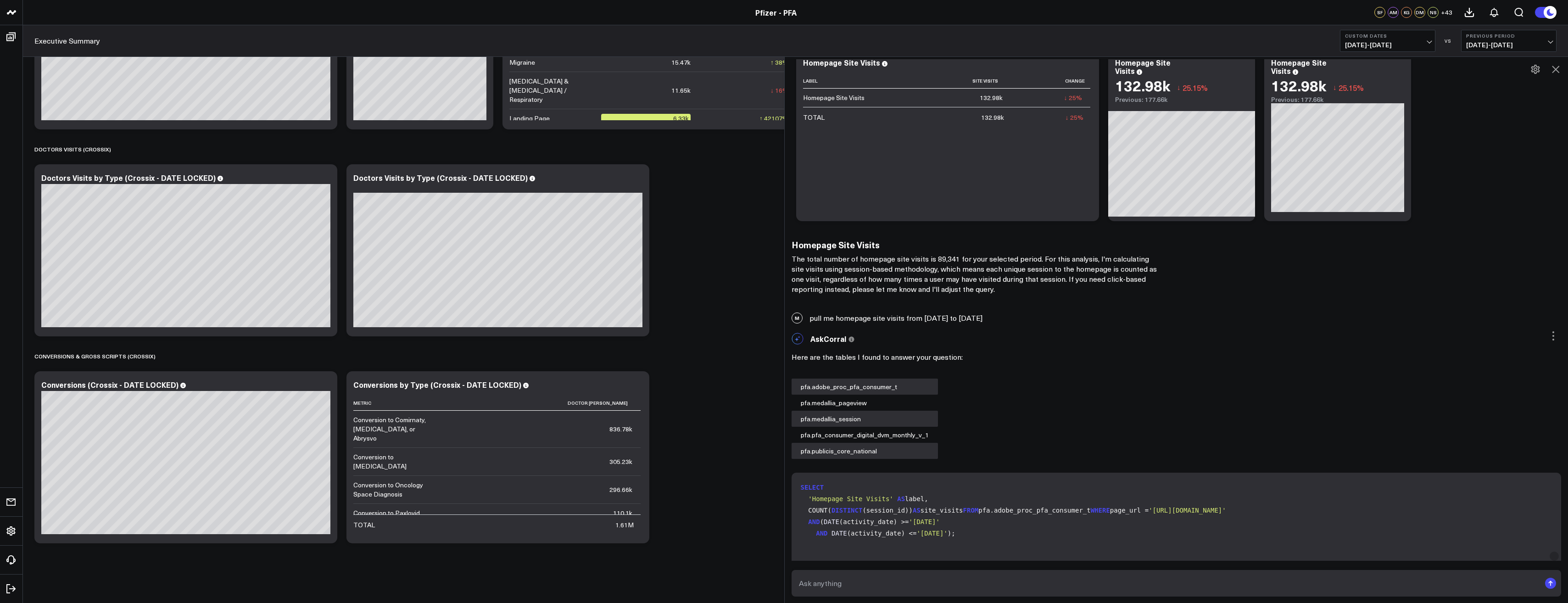
scroll to position [2014, 0]
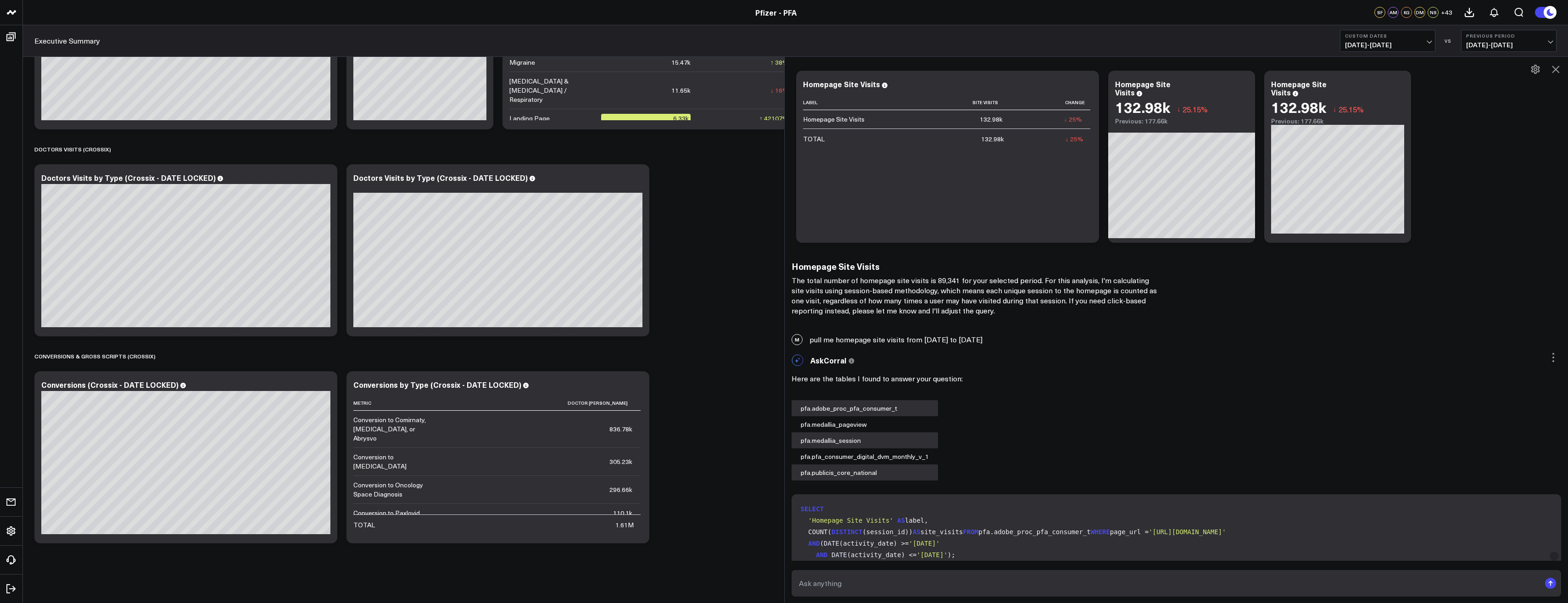
drag, startPoint x: 813, startPoint y: 340, endPoint x: 1035, endPoint y: 340, distance: 222.0
click at [1035, 340] on div "M pull me homepage site visits from December 10 2024 to April 8 2025" at bounding box center [1177, 339] width 784 height 20
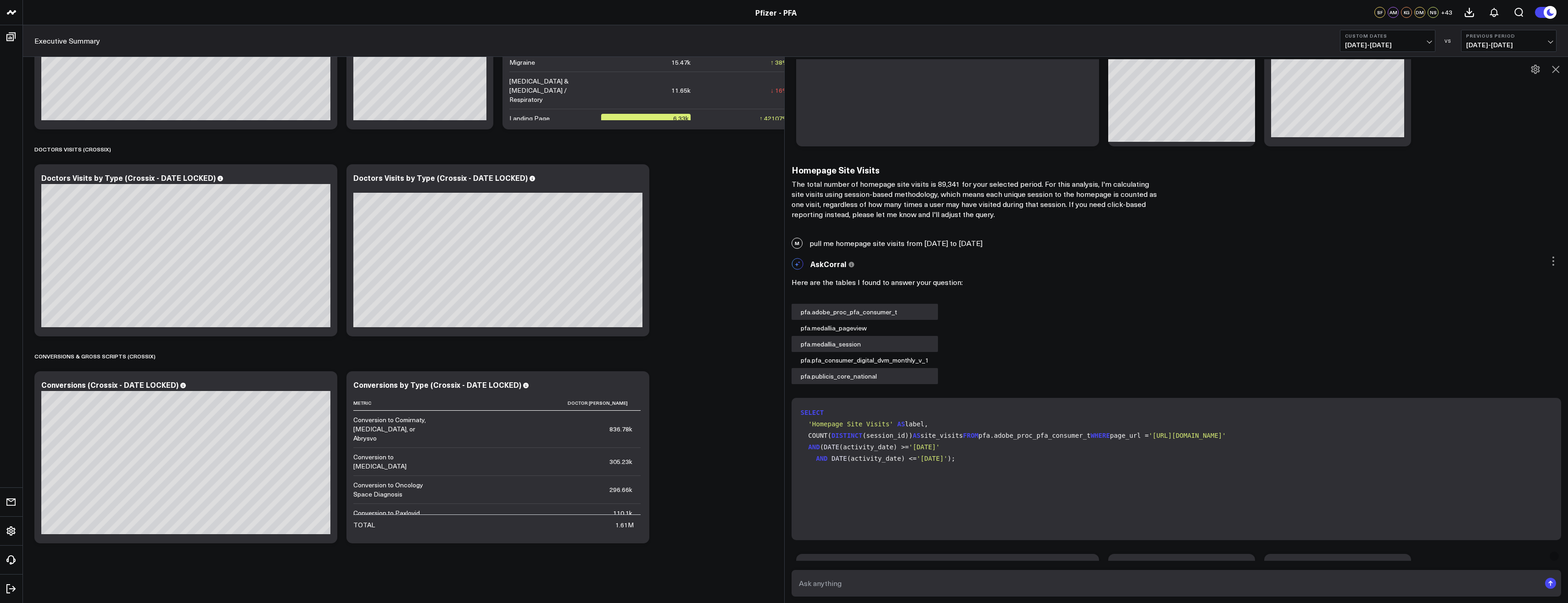
scroll to position [2427, 0]
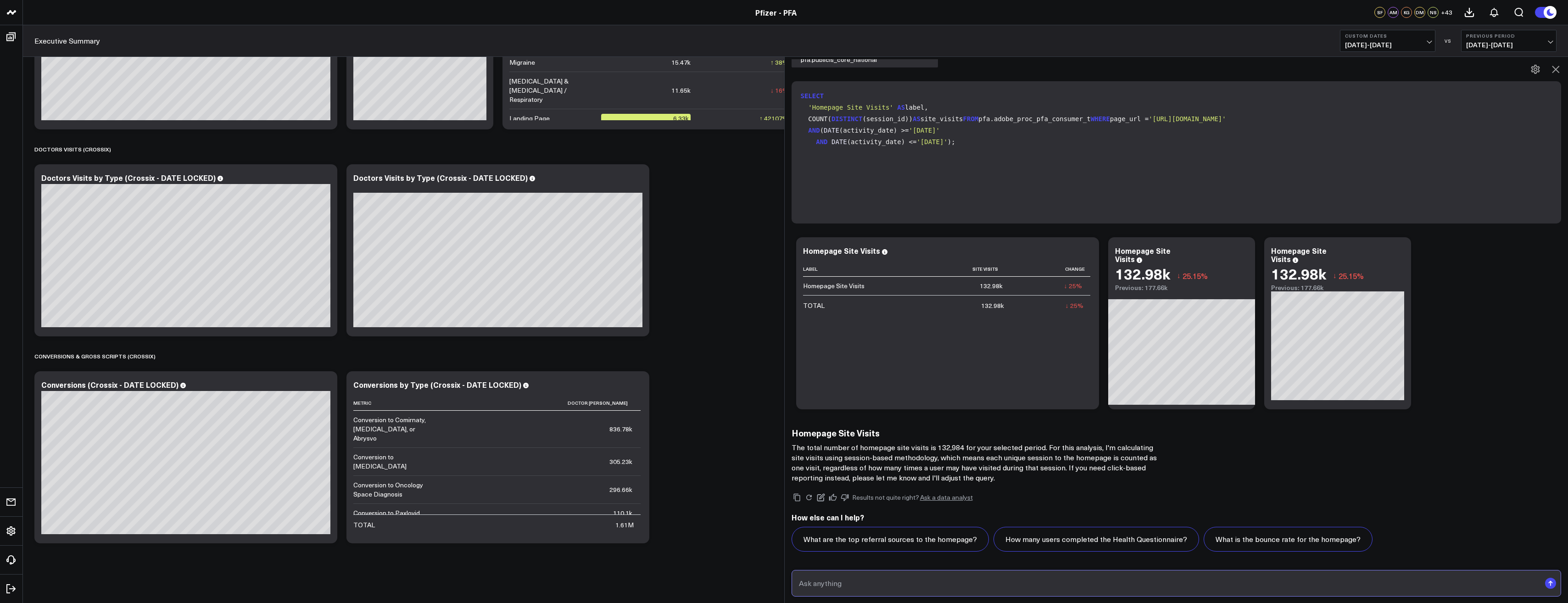
click at [853, 580] on input "text" at bounding box center [1169, 583] width 744 height 16
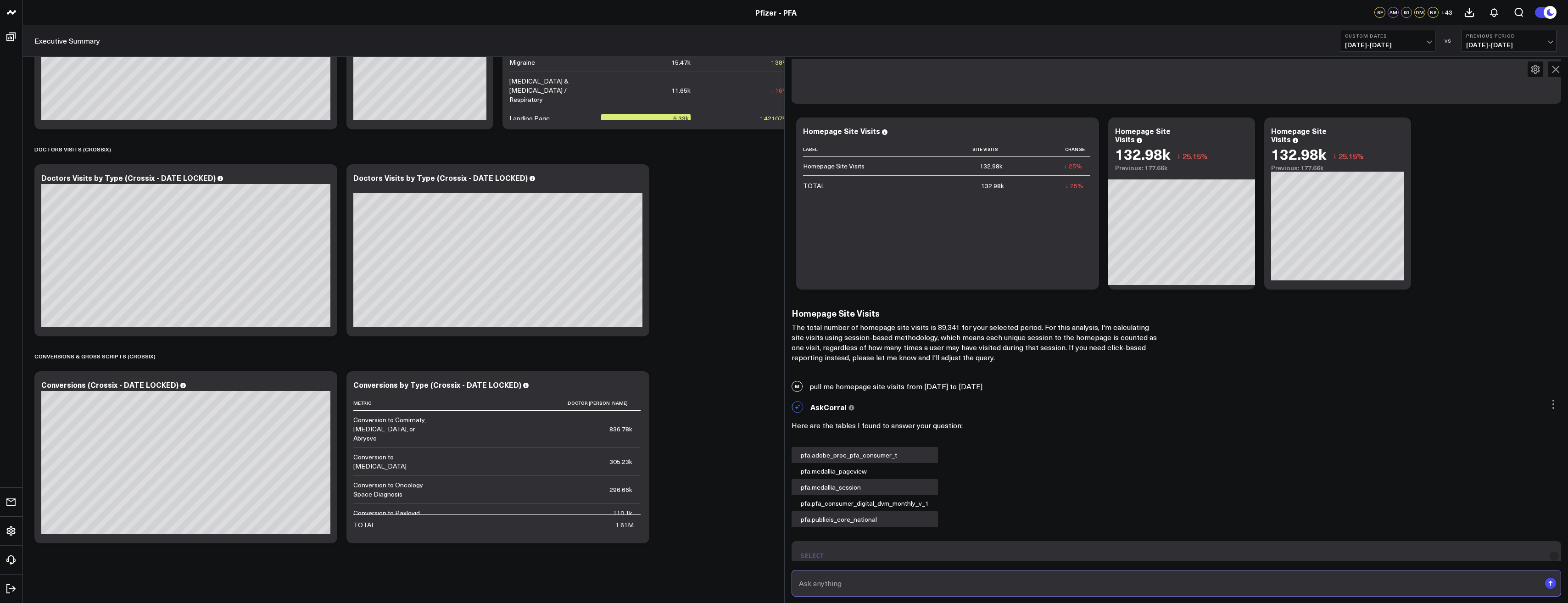
scroll to position [1968, 0]
drag, startPoint x: 812, startPoint y: 385, endPoint x: 1032, endPoint y: 386, distance: 220.0
click at [1032, 386] on div "M pull me homepage site visits from December 10 2024 to April 8 2025" at bounding box center [1177, 385] width 784 height 20
copy div "pull me homepage site visits from December 10 2024 to April 8 202"
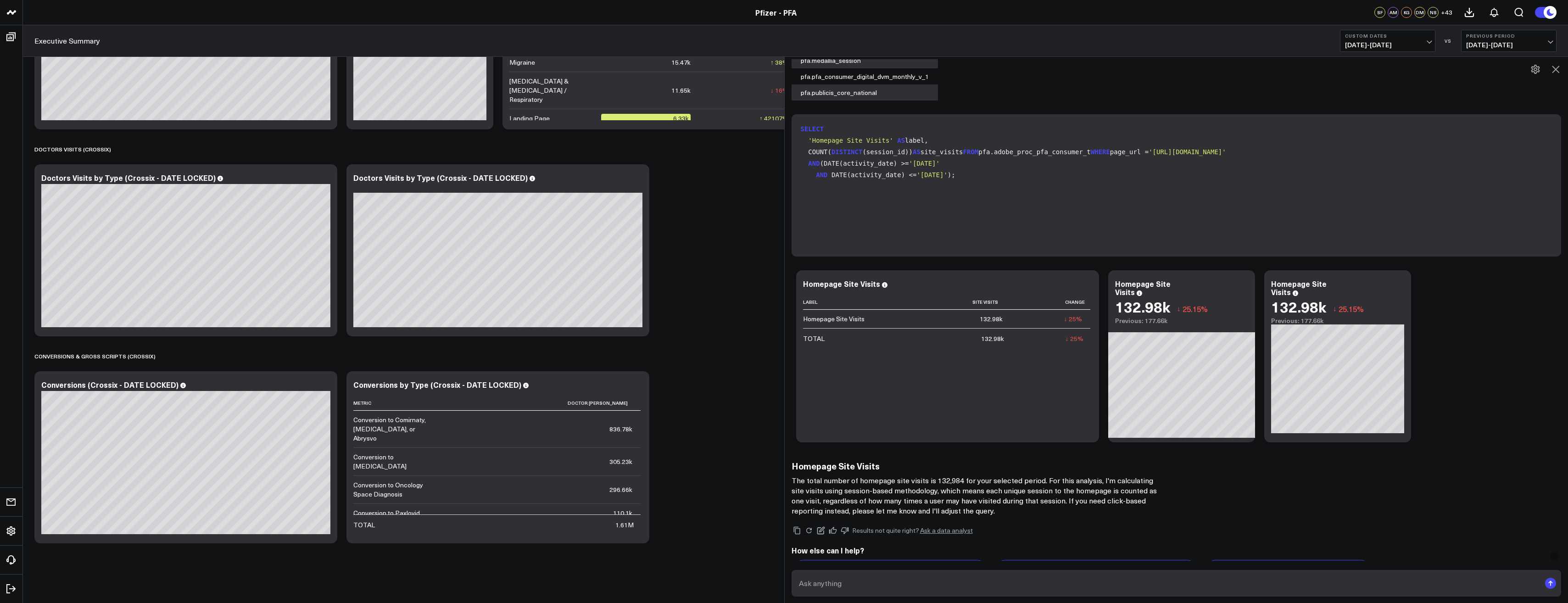
scroll to position [2427, 0]
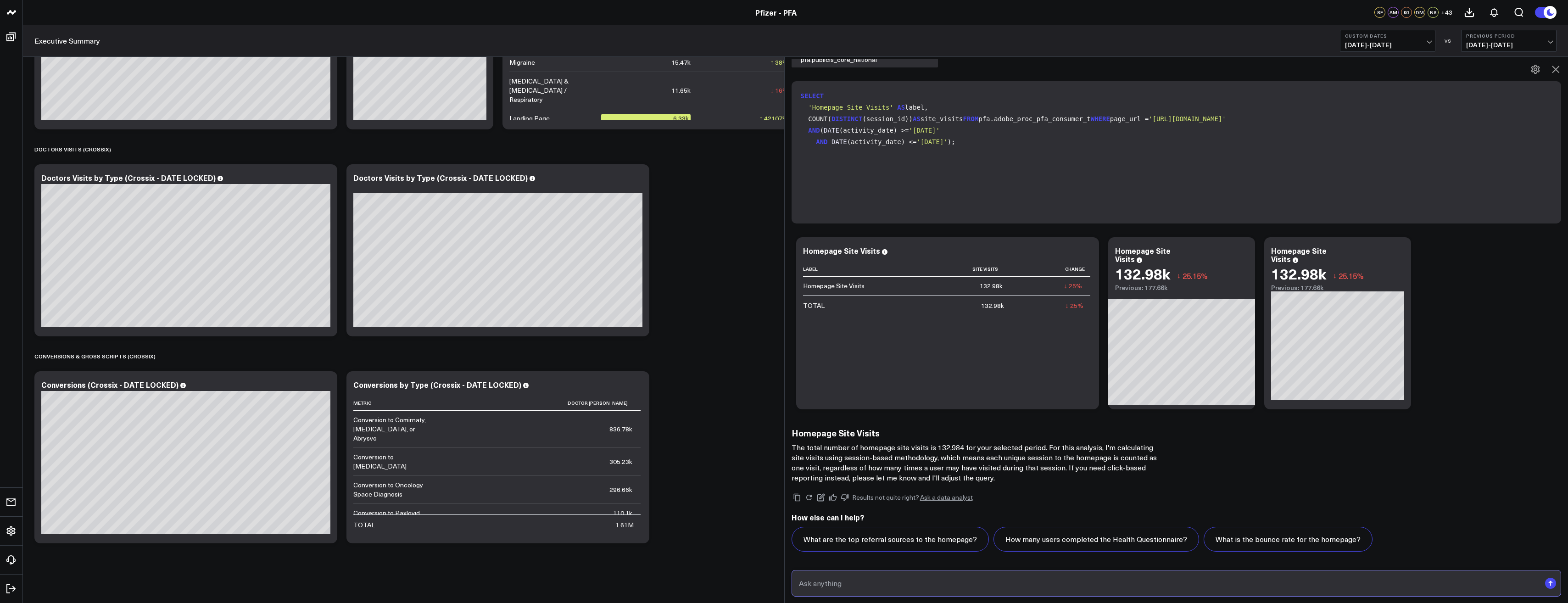
click at [836, 582] on input "text" at bounding box center [1169, 583] width 744 height 16
paste input "pull me homepage site visits from December 10 2024 to April 8 202"
type input "pull me homepage site visits from December 10 2024 to April 8 2025"
click at [883, 582] on input "text" at bounding box center [1169, 583] width 744 height 16
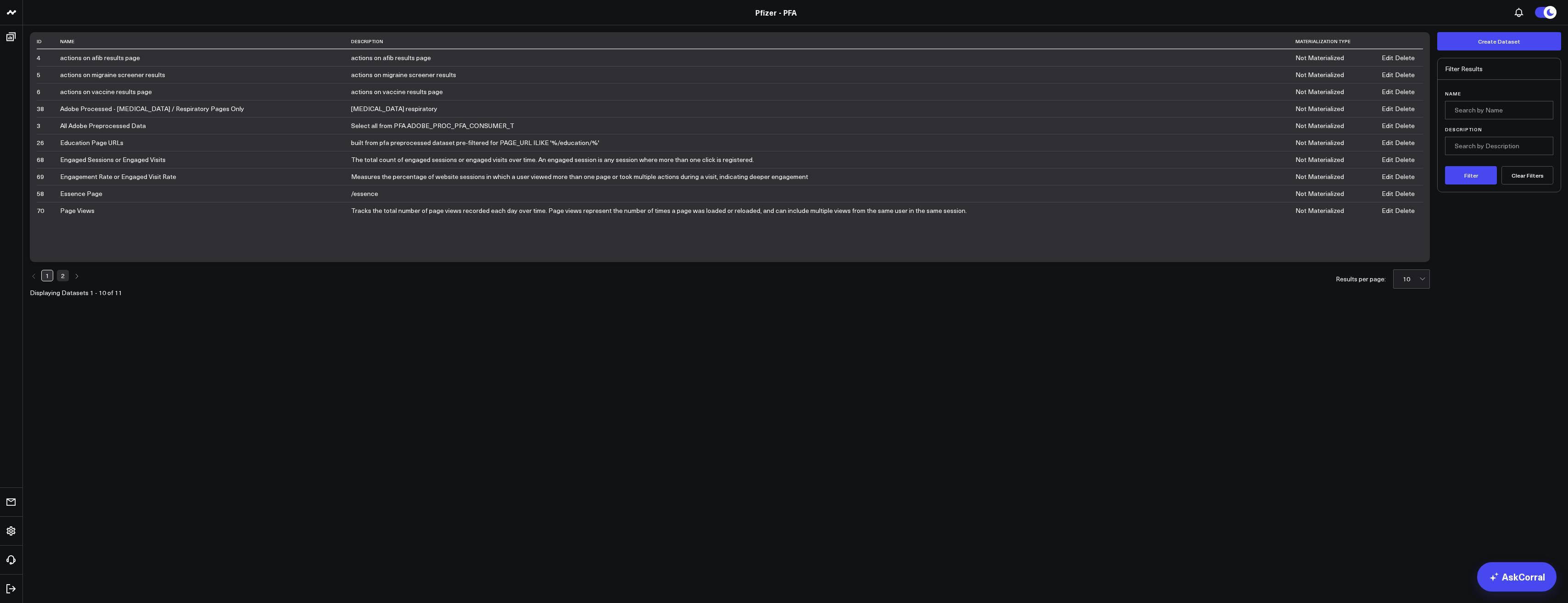
click at [64, 276] on link "2" at bounding box center [63, 275] width 12 height 11
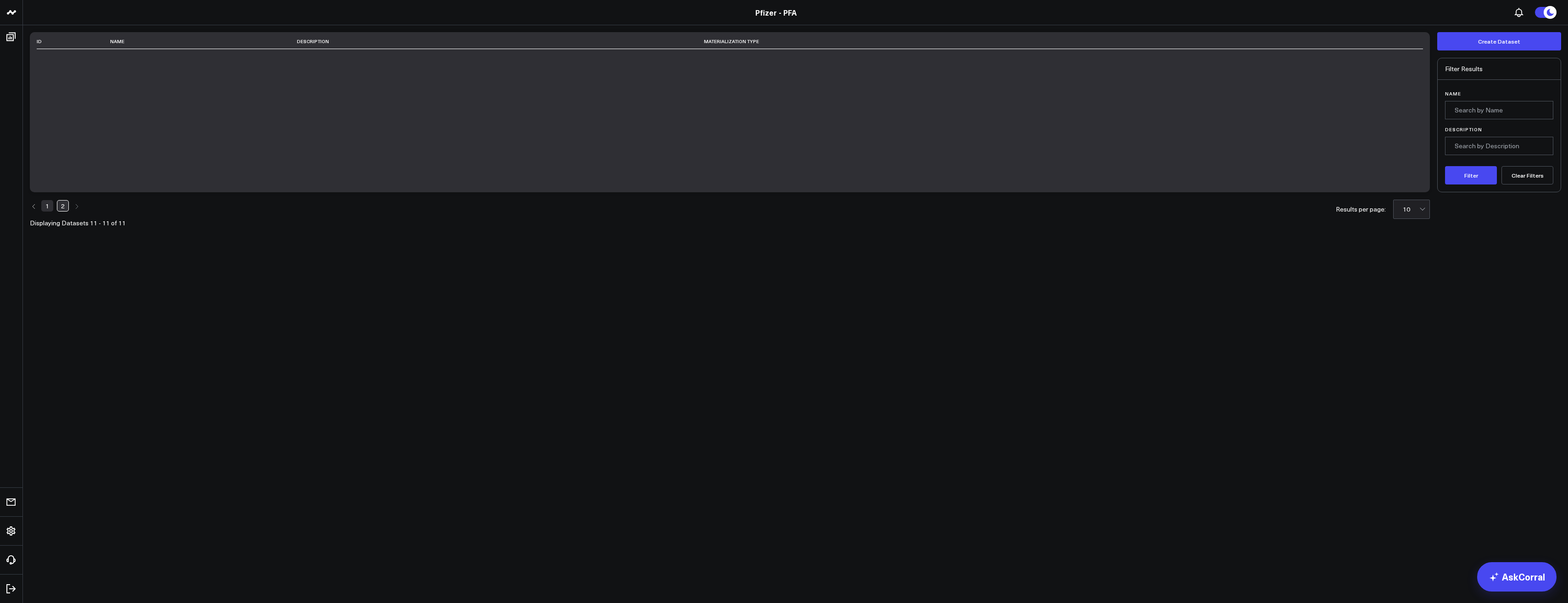
click at [51, 207] on link "1" at bounding box center [47, 206] width 12 height 11
